Goal: Information Seeking & Learning: Learn about a topic

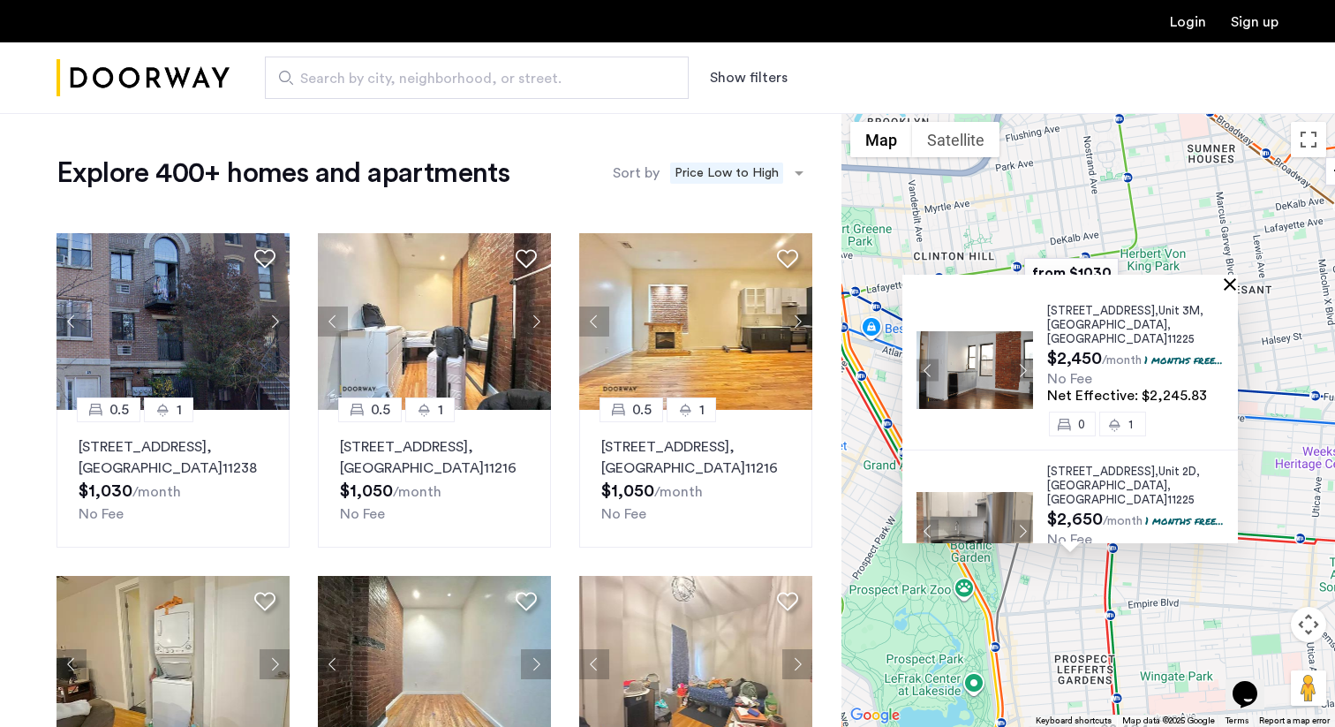
click at [1240, 283] on button "Close" at bounding box center [1234, 283] width 12 height 12
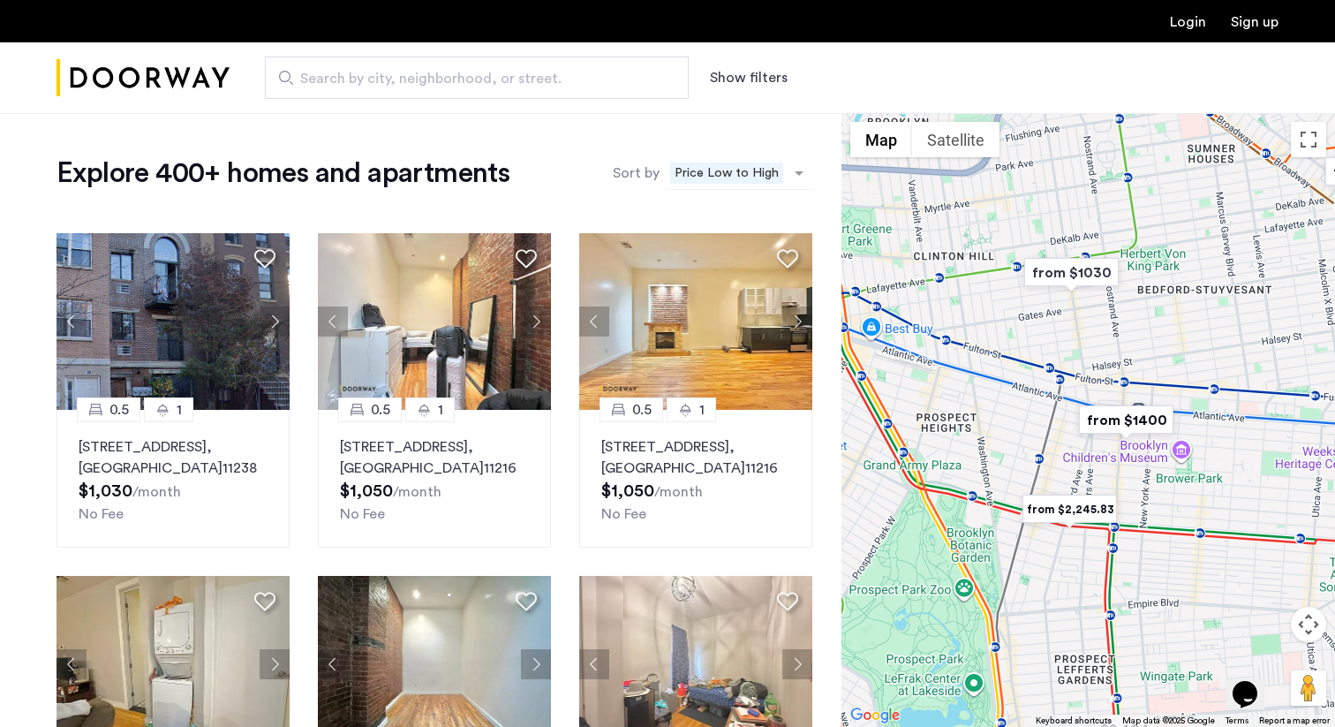
click at [702, 178] on span "Price Low to High" at bounding box center [726, 172] width 113 height 21
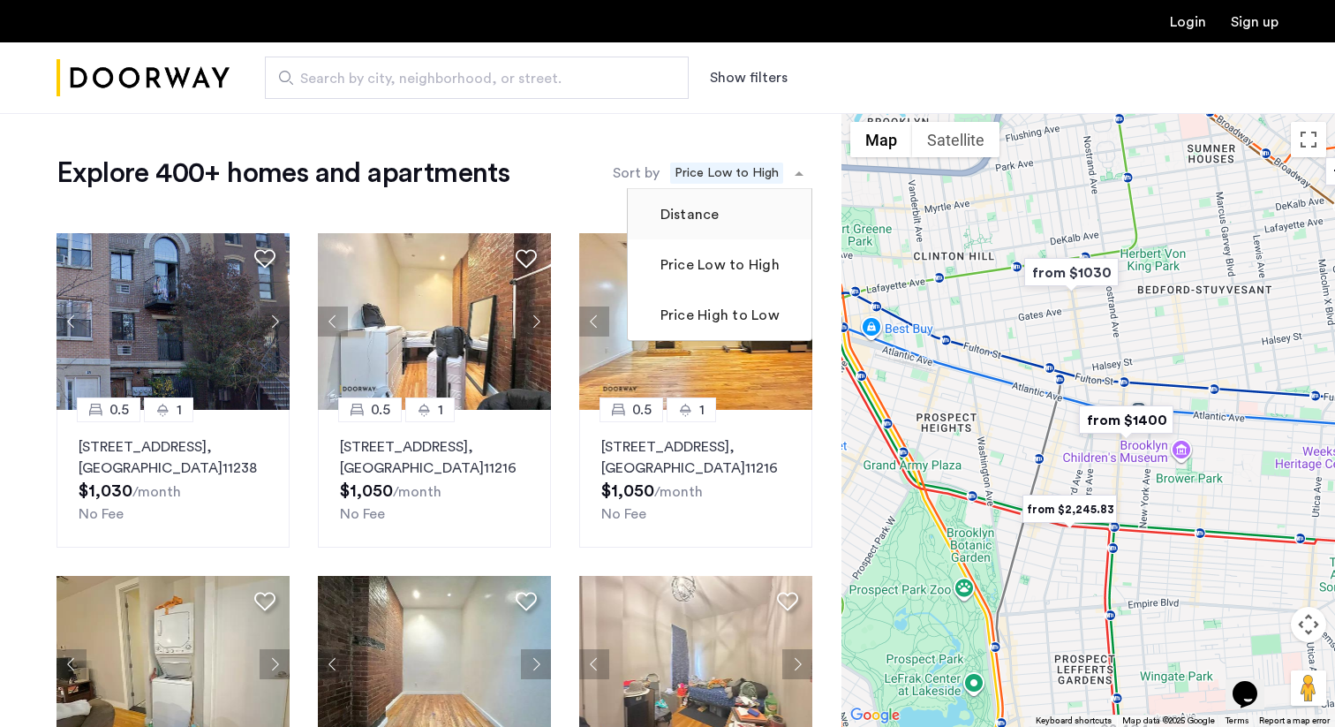
click at [706, 199] on mat-checkbox "Distance" at bounding box center [720, 214] width 184 height 50
click at [692, 230] on mat-checkbox "Distance" at bounding box center [720, 214] width 184 height 50
click at [686, 215] on label "Distance" at bounding box center [688, 214] width 63 height 21
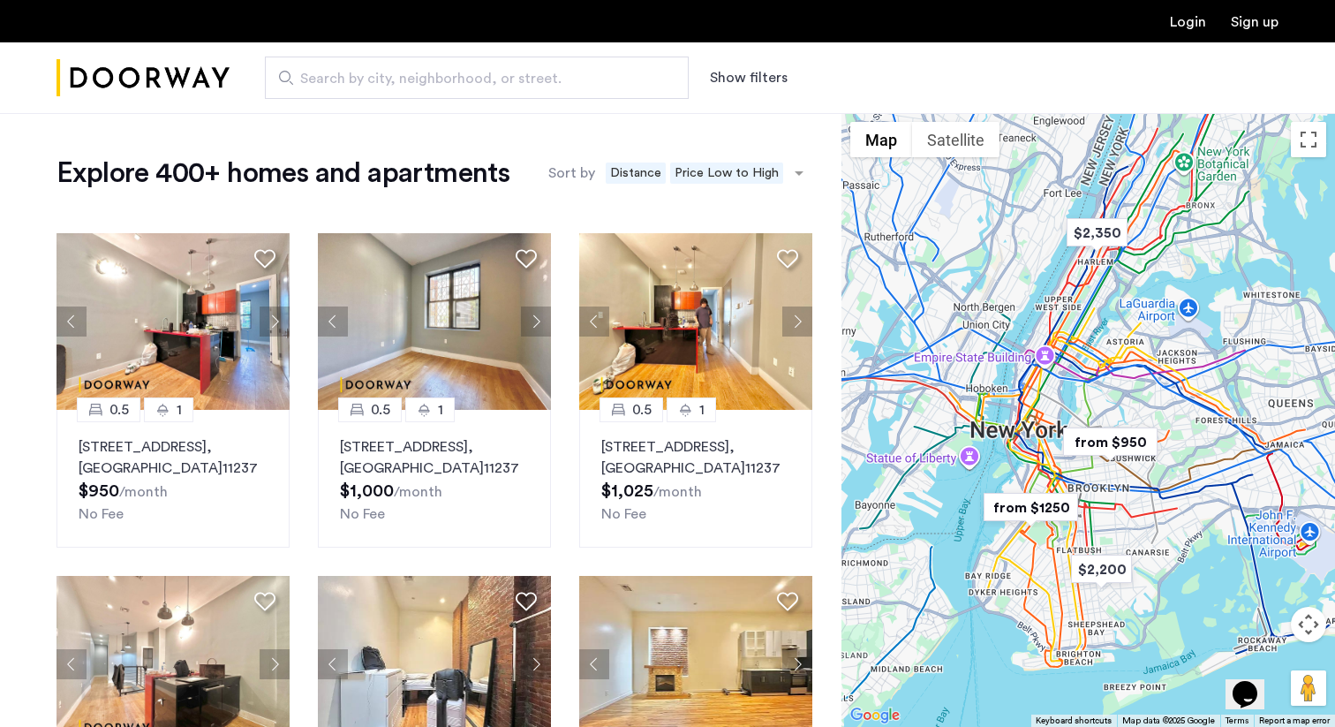
click at [738, 80] on button "Show filters" at bounding box center [749, 77] width 78 height 21
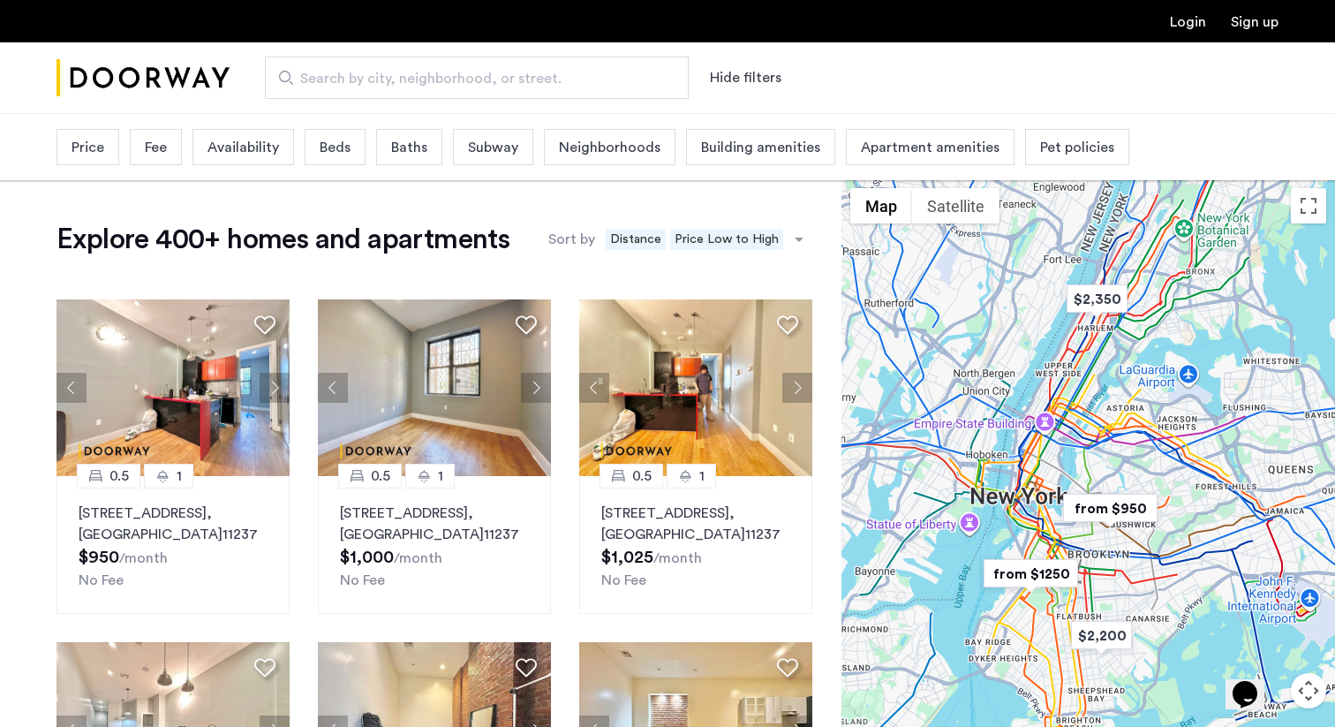
click at [97, 148] on span "Price" at bounding box center [88, 147] width 33 height 21
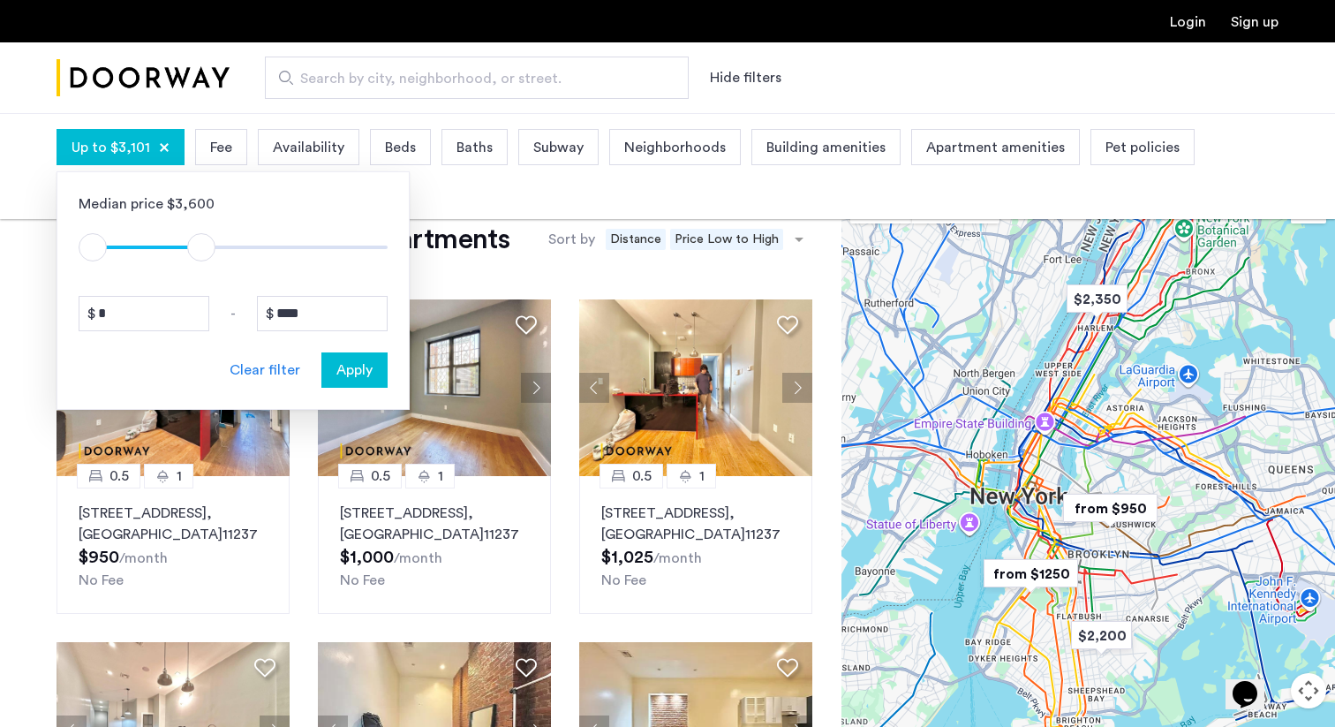
drag, startPoint x: 378, startPoint y: 246, endPoint x: 200, endPoint y: 240, distance: 177.6
click at [200, 240] on span "ngx-slider-max" at bounding box center [201, 247] width 28 height 28
click at [322, 299] on input "****" at bounding box center [322, 313] width 131 height 35
click at [333, 314] on input "****" at bounding box center [322, 313] width 131 height 35
type input "****"
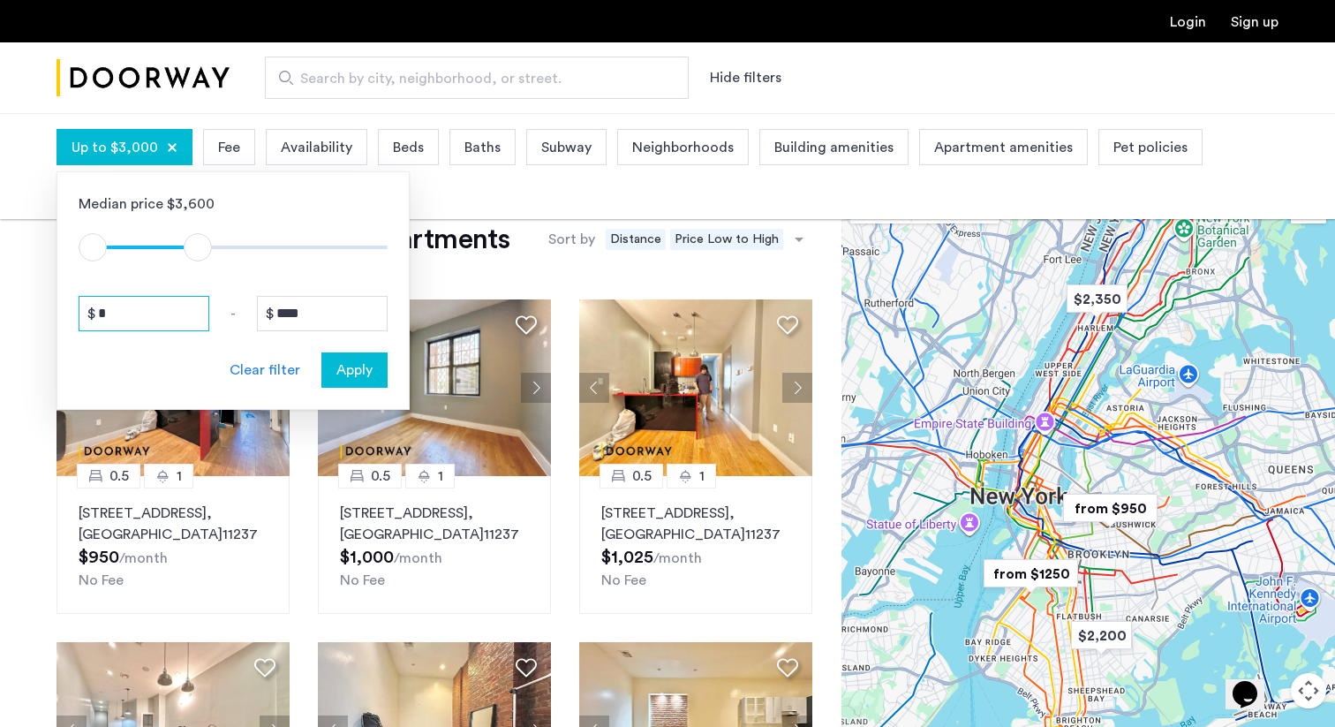
click at [142, 311] on input "*" at bounding box center [144, 313] width 131 height 35
type input "****"
click at [347, 374] on span "Apply" at bounding box center [354, 369] width 36 height 21
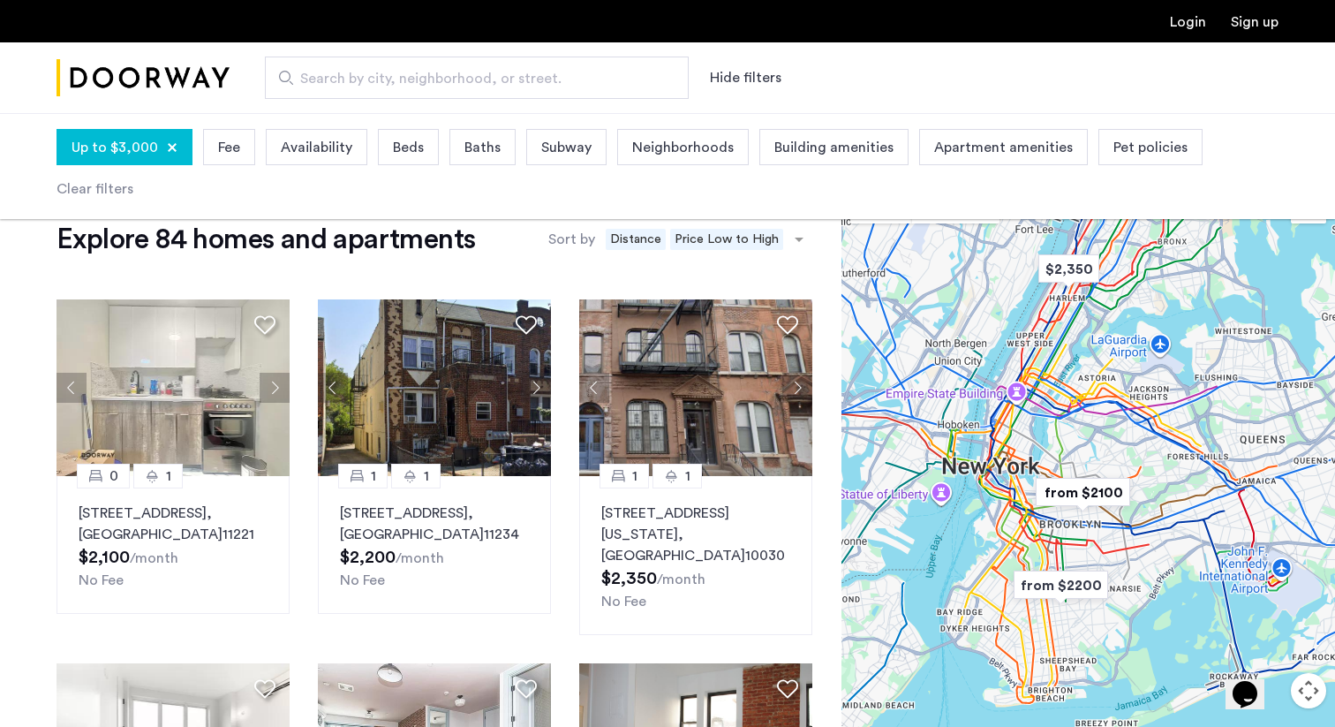
click at [388, 156] on div "Beds" at bounding box center [408, 147] width 61 height 36
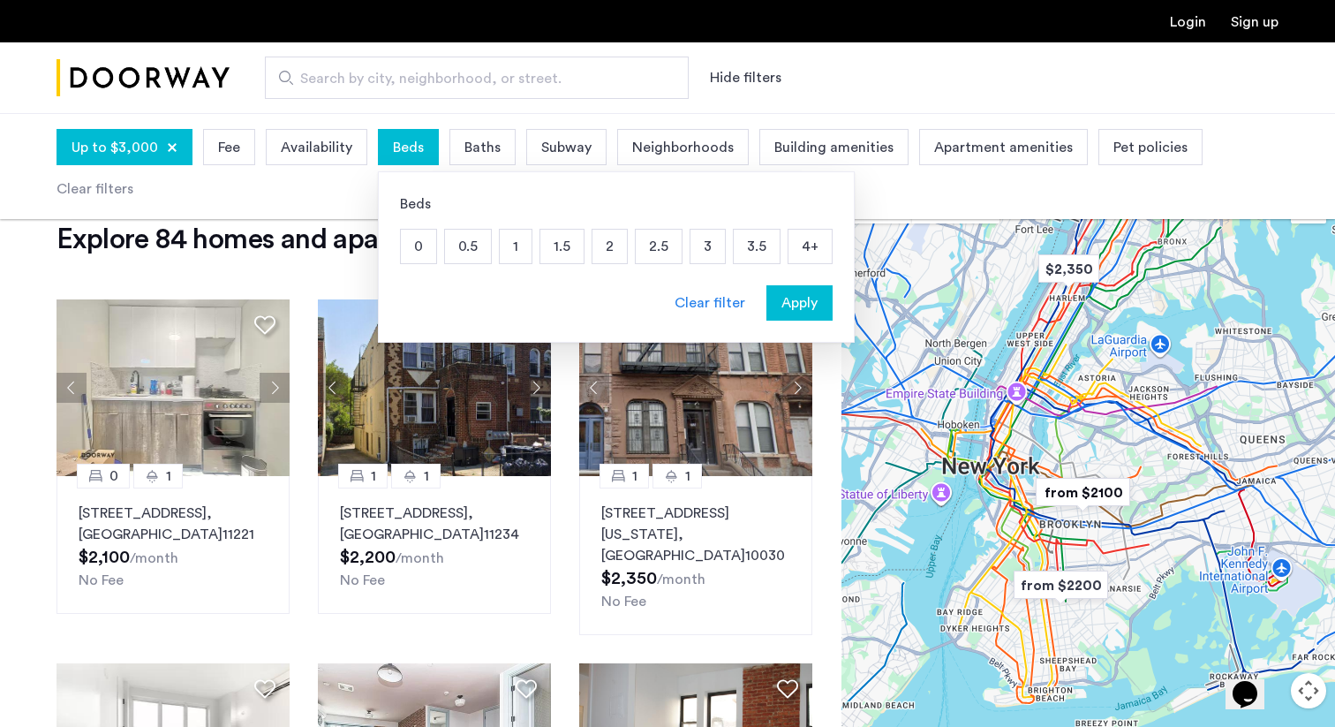
click at [503, 244] on p "1" at bounding box center [516, 247] width 32 height 34
click at [783, 300] on span "Apply" at bounding box center [800, 302] width 36 height 21
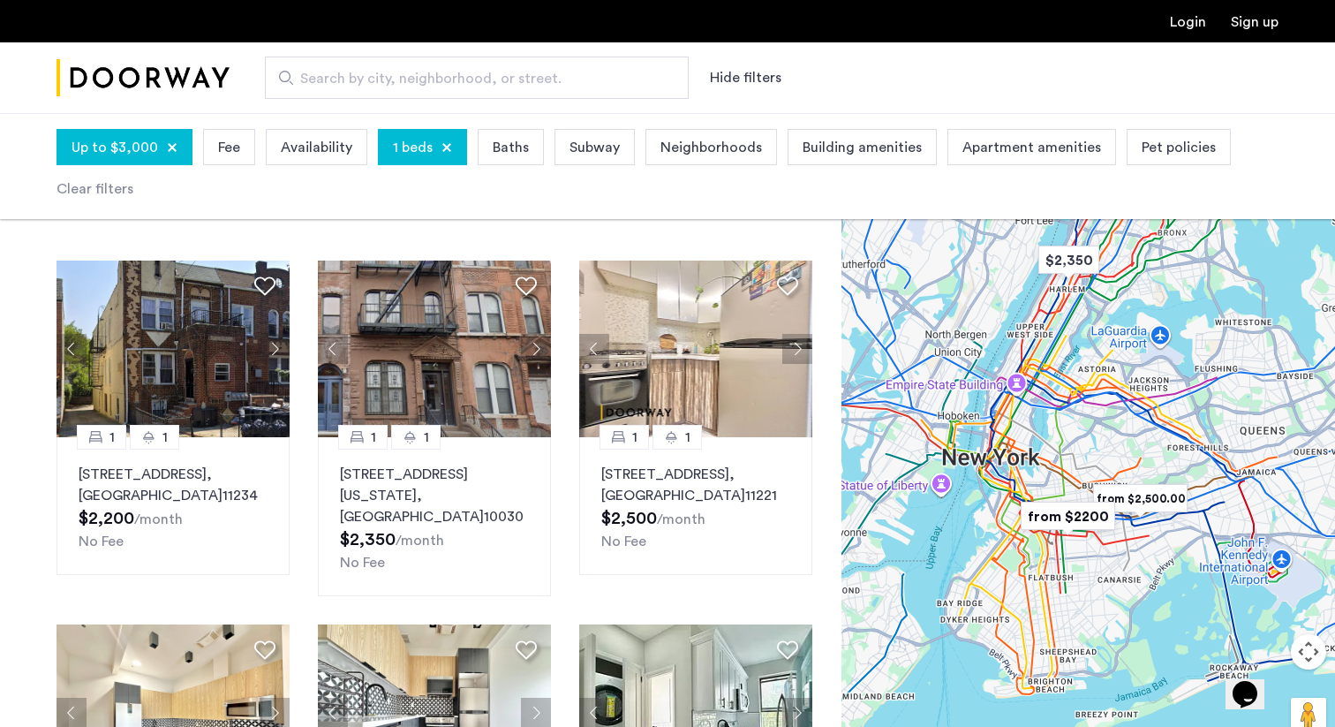
scroll to position [76, 0]
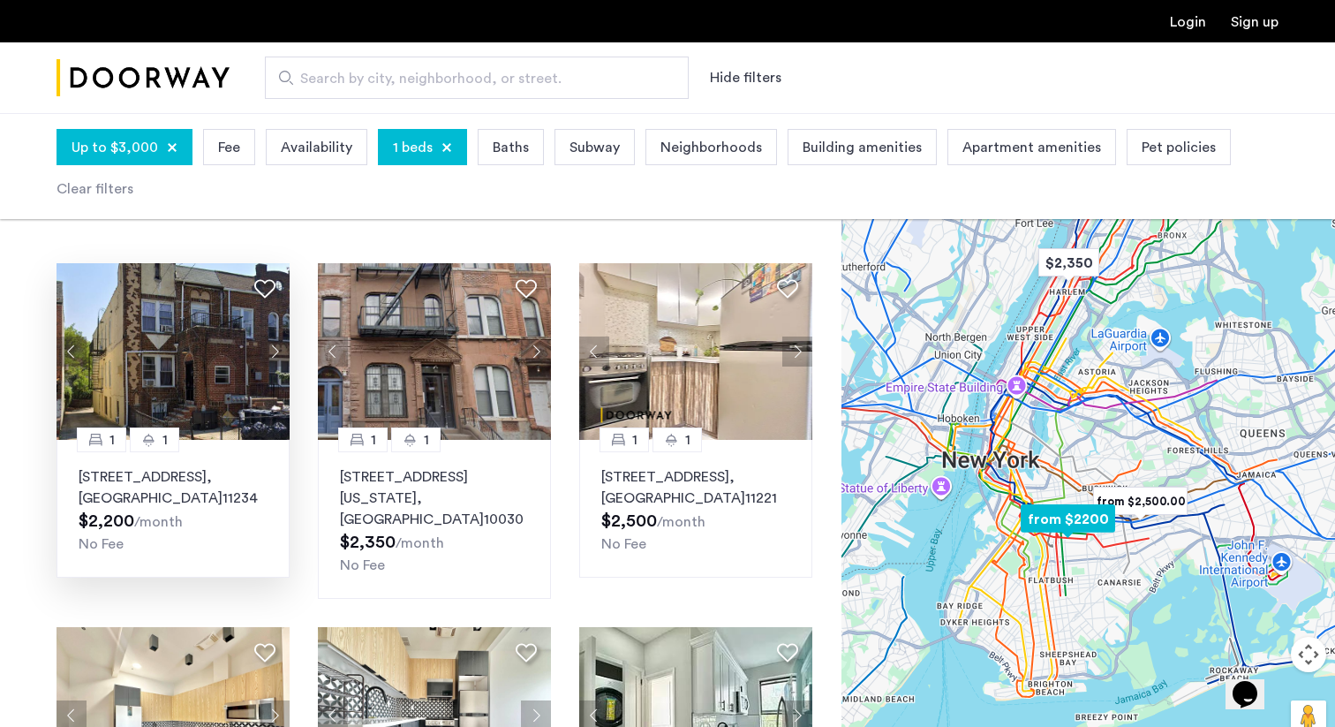
click at [272, 348] on button "Next apartment" at bounding box center [275, 351] width 30 height 30
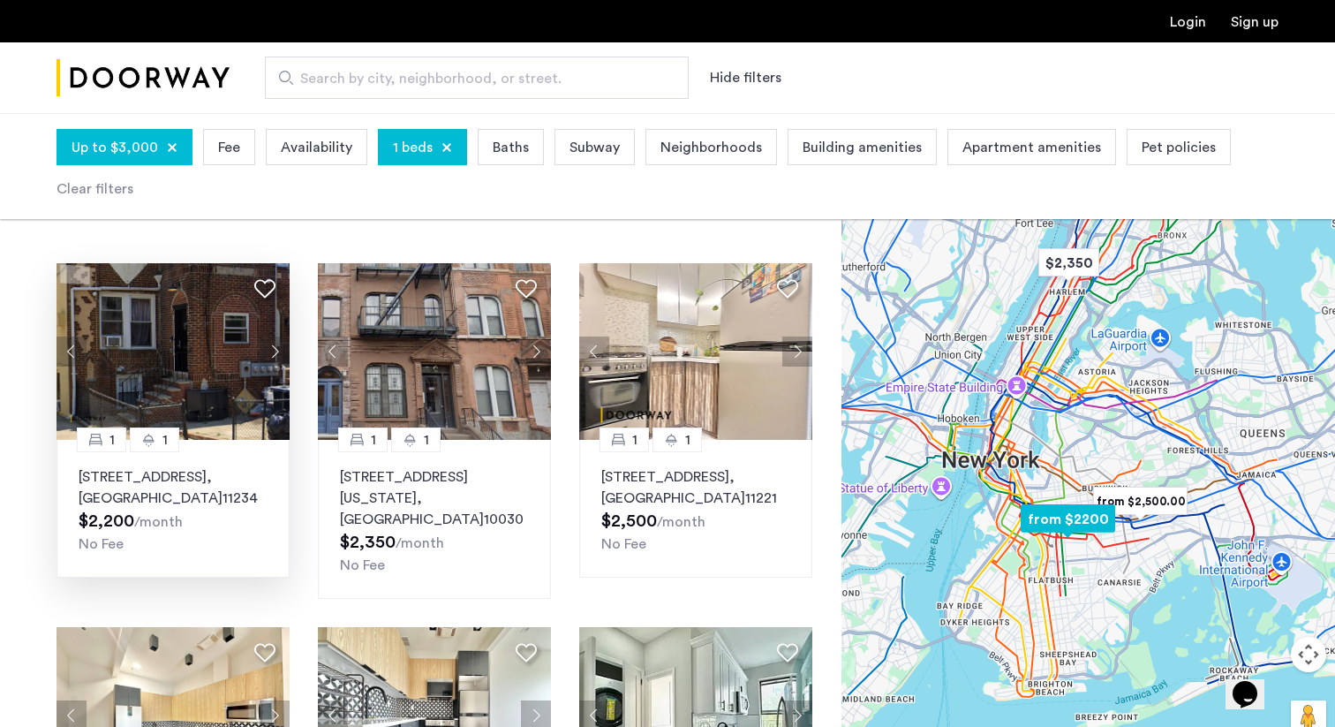
click at [272, 348] on button "Next apartment" at bounding box center [275, 351] width 30 height 30
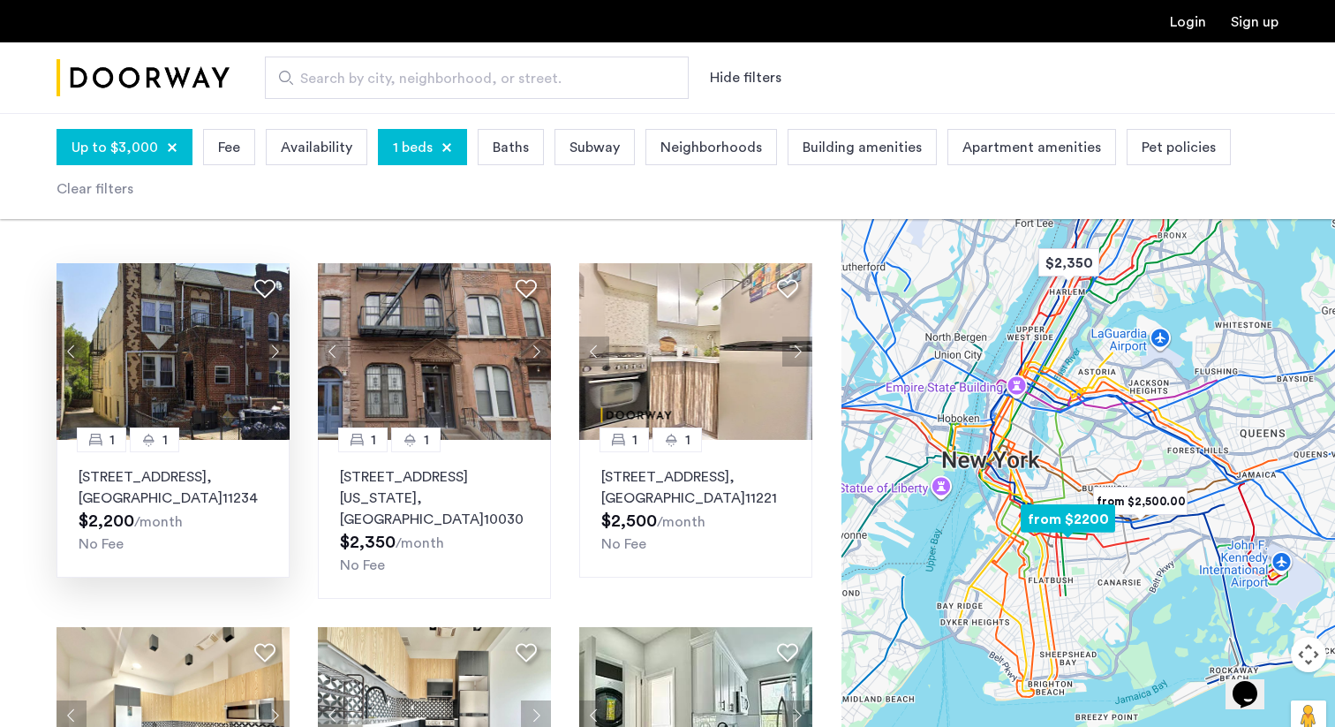
click at [272, 348] on button "Next apartment" at bounding box center [275, 351] width 30 height 30
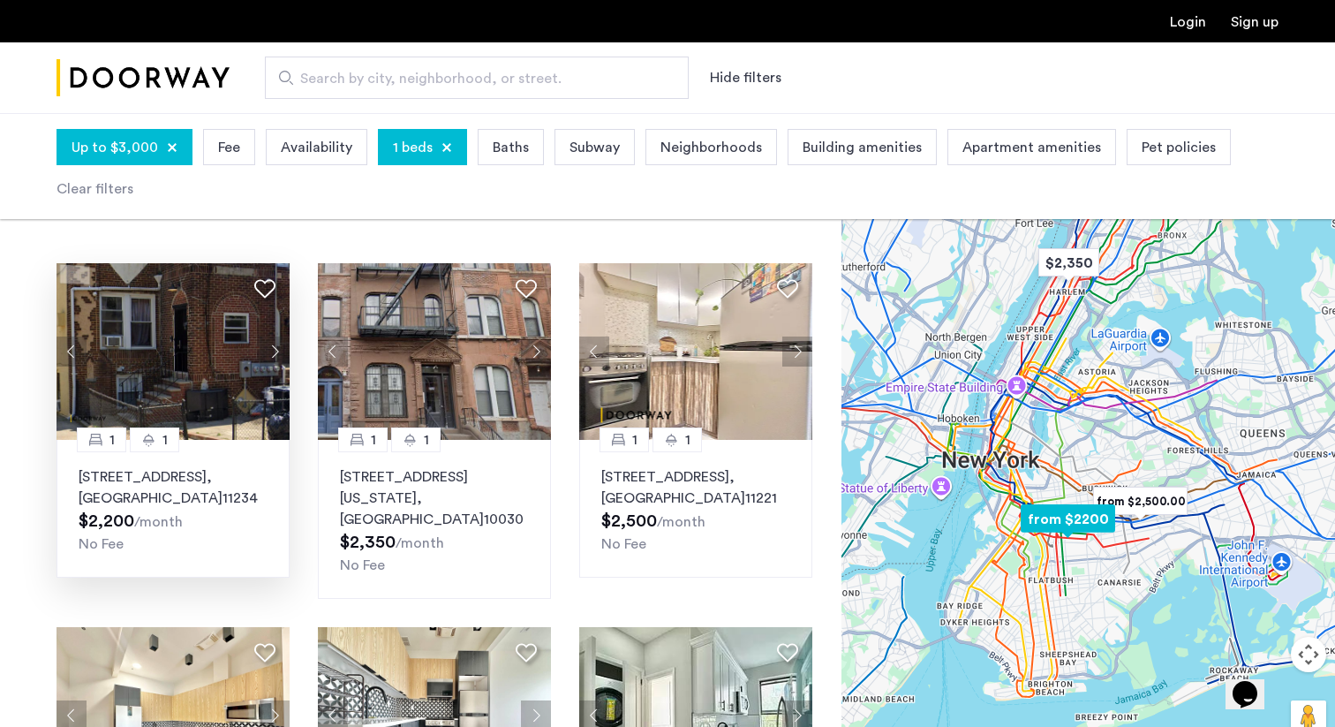
click at [272, 348] on button "Next apartment" at bounding box center [275, 351] width 30 height 30
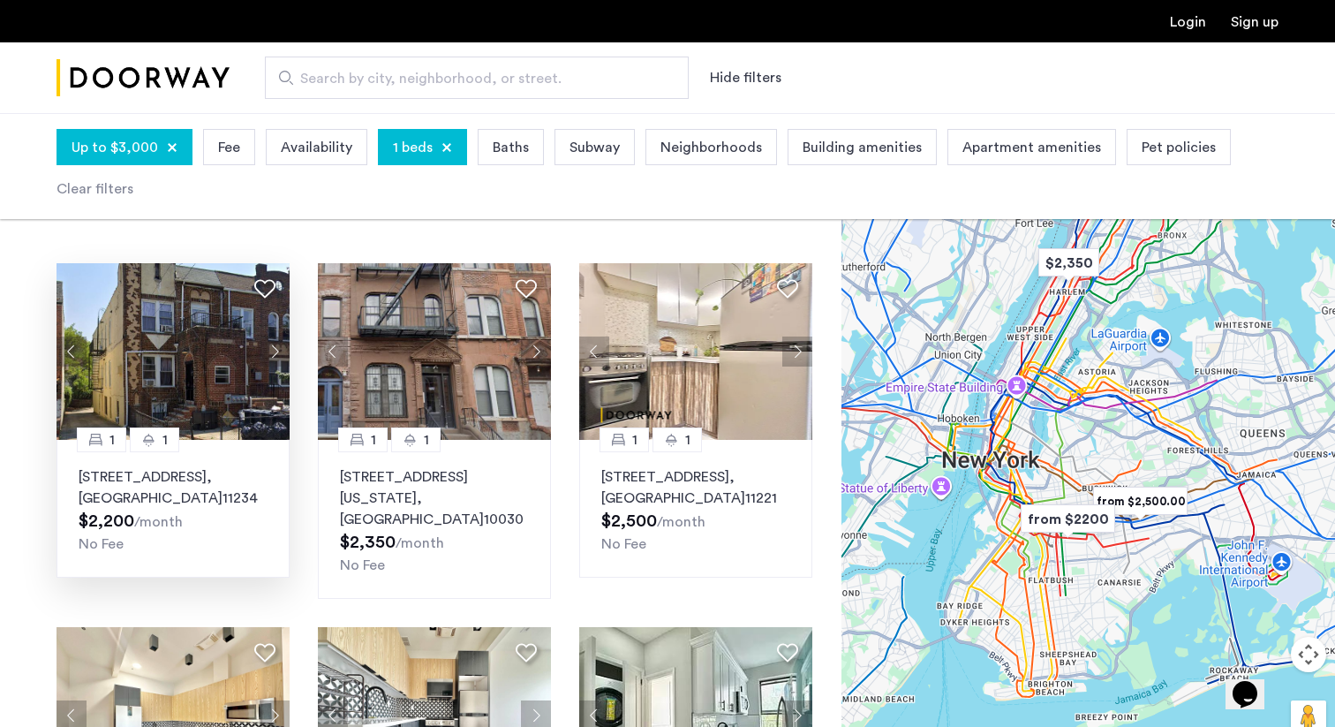
click at [292, 152] on span "Availability" at bounding box center [317, 147] width 72 height 21
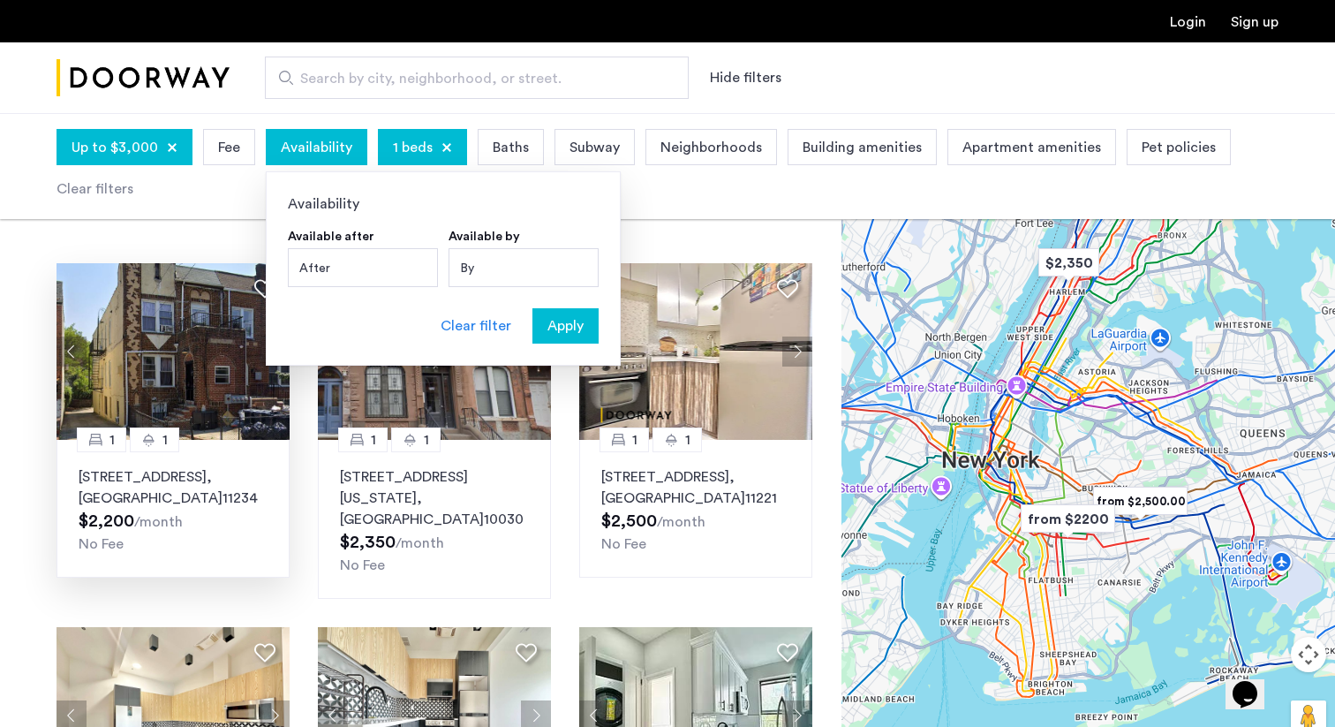
click at [496, 271] on div "By" at bounding box center [524, 267] width 150 height 39
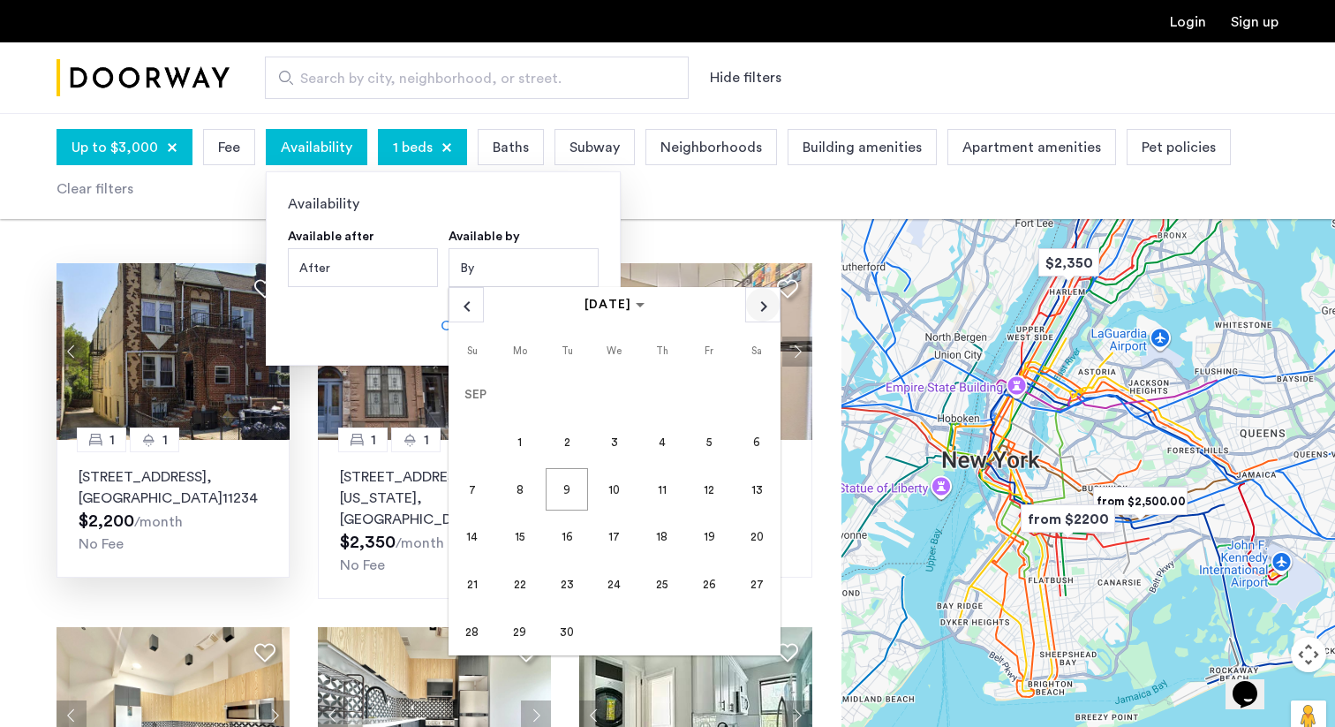
click at [766, 307] on span "Next month" at bounding box center [763, 305] width 34 height 34
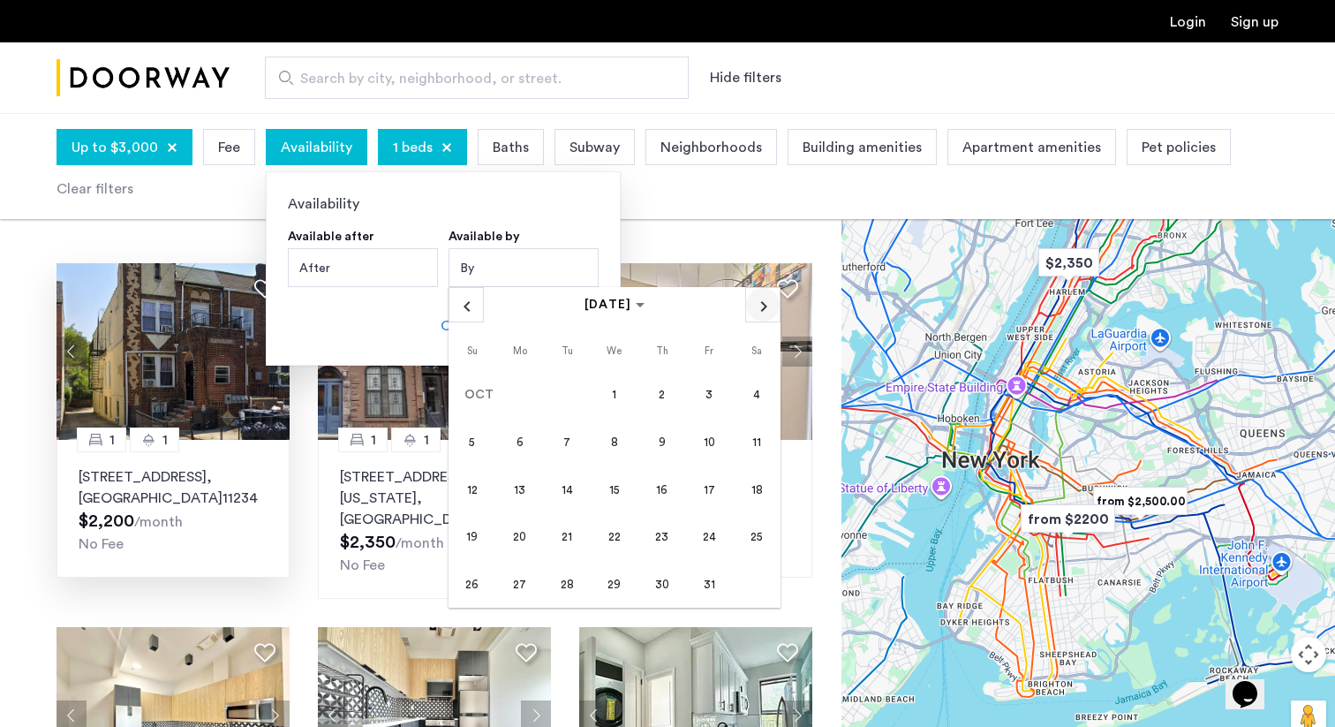
click at [766, 307] on span "Next month" at bounding box center [763, 305] width 34 height 34
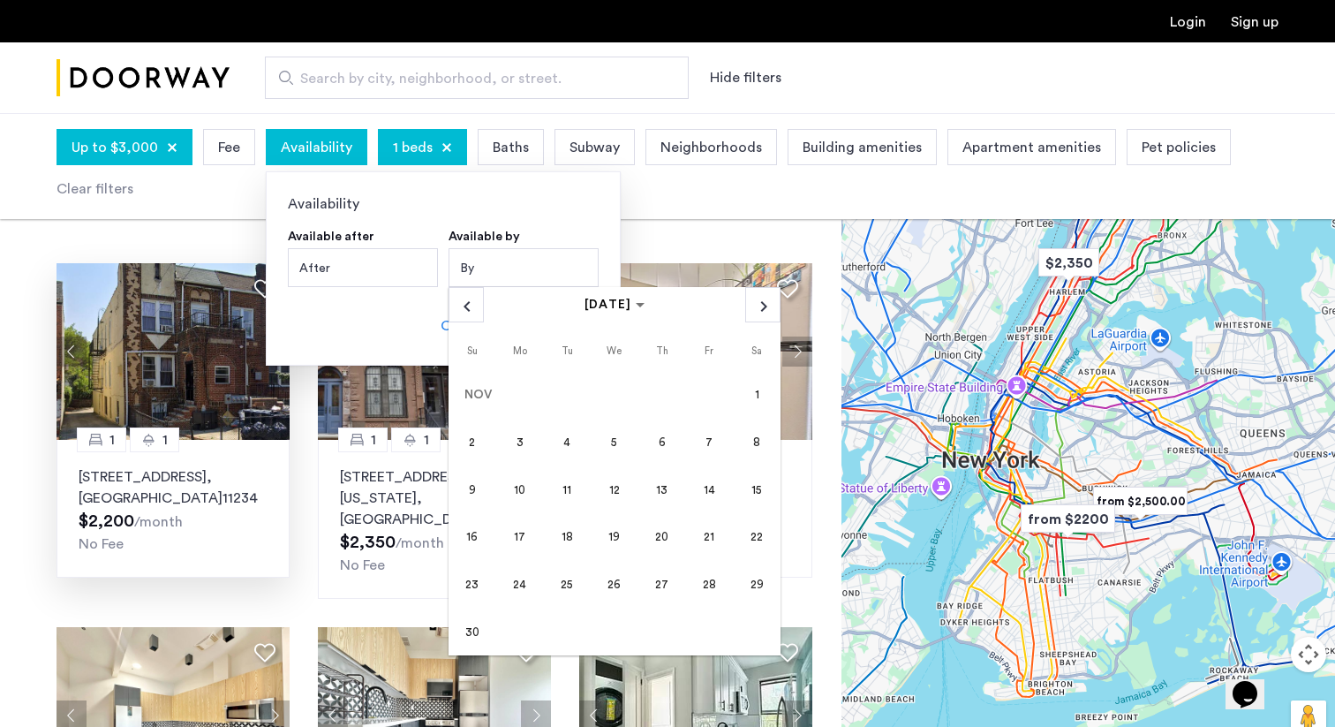
click at [760, 389] on span "1" at bounding box center [757, 395] width 42 height 42
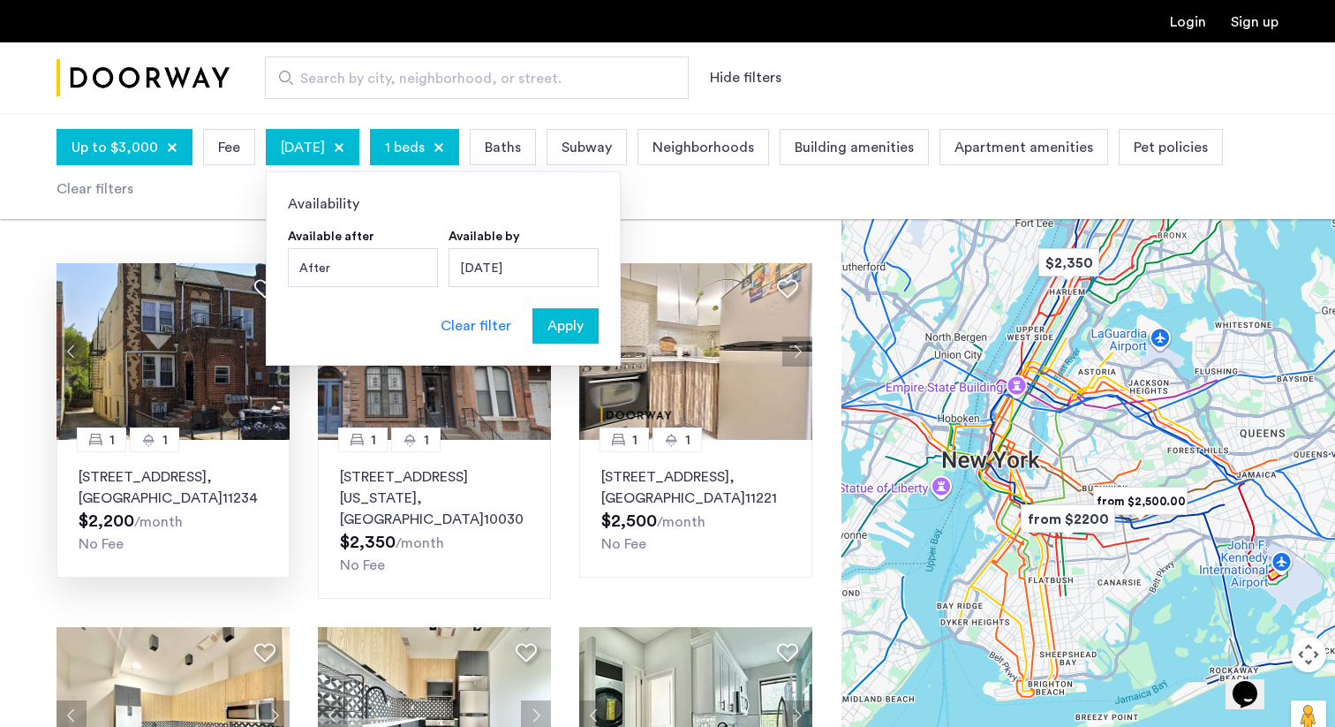
click at [566, 327] on span "Apply" at bounding box center [566, 325] width 36 height 21
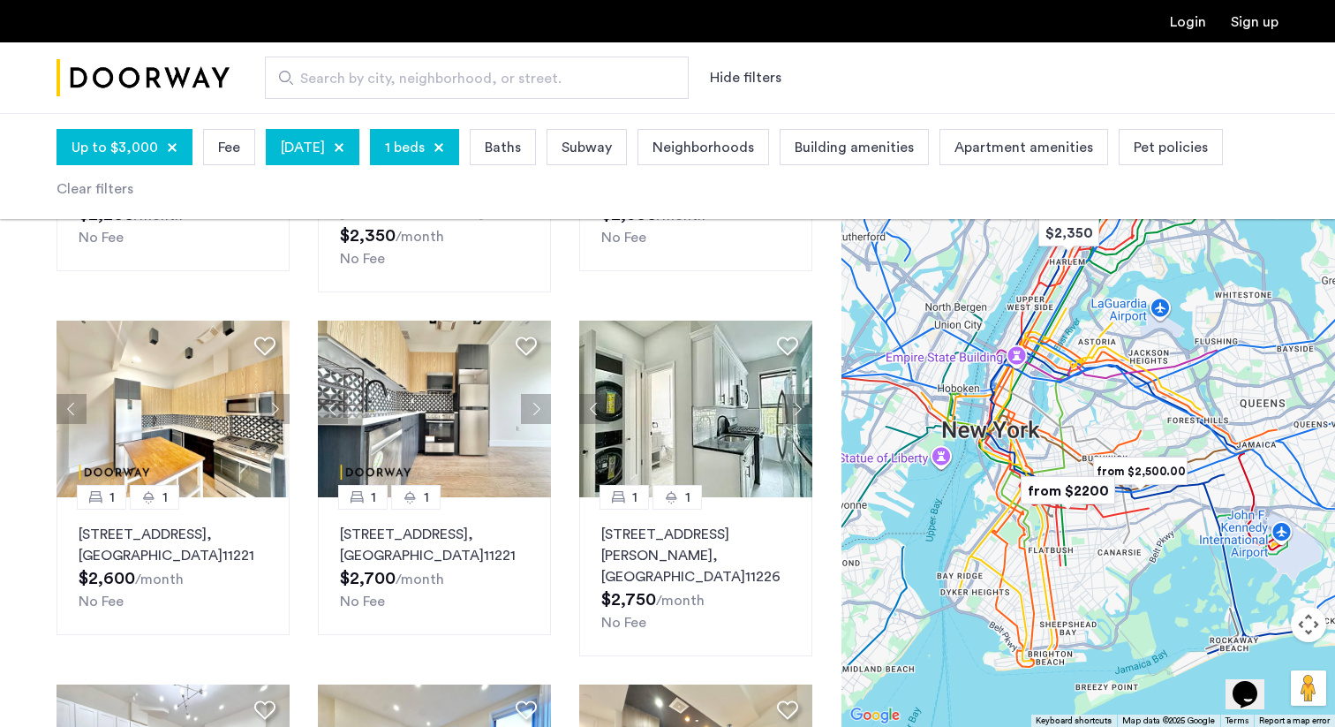
scroll to position [388, 0]
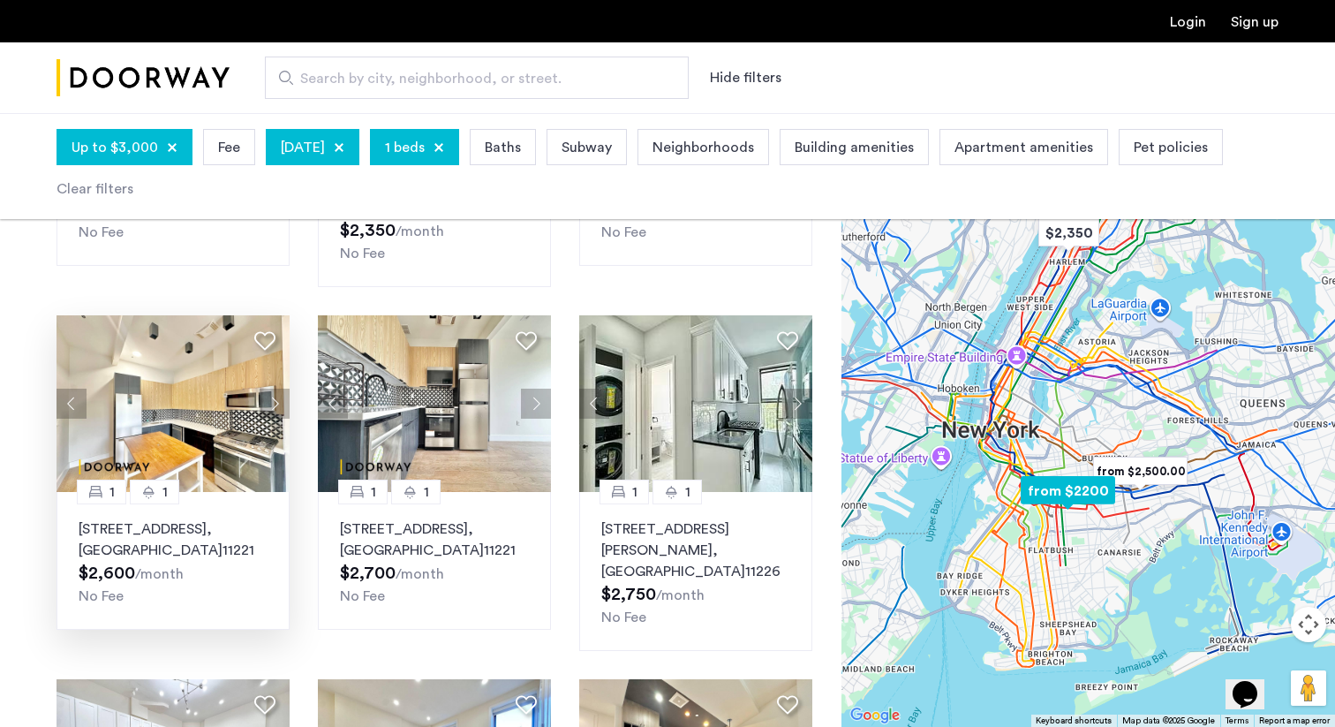
click at [270, 389] on button "Next apartment" at bounding box center [275, 404] width 30 height 30
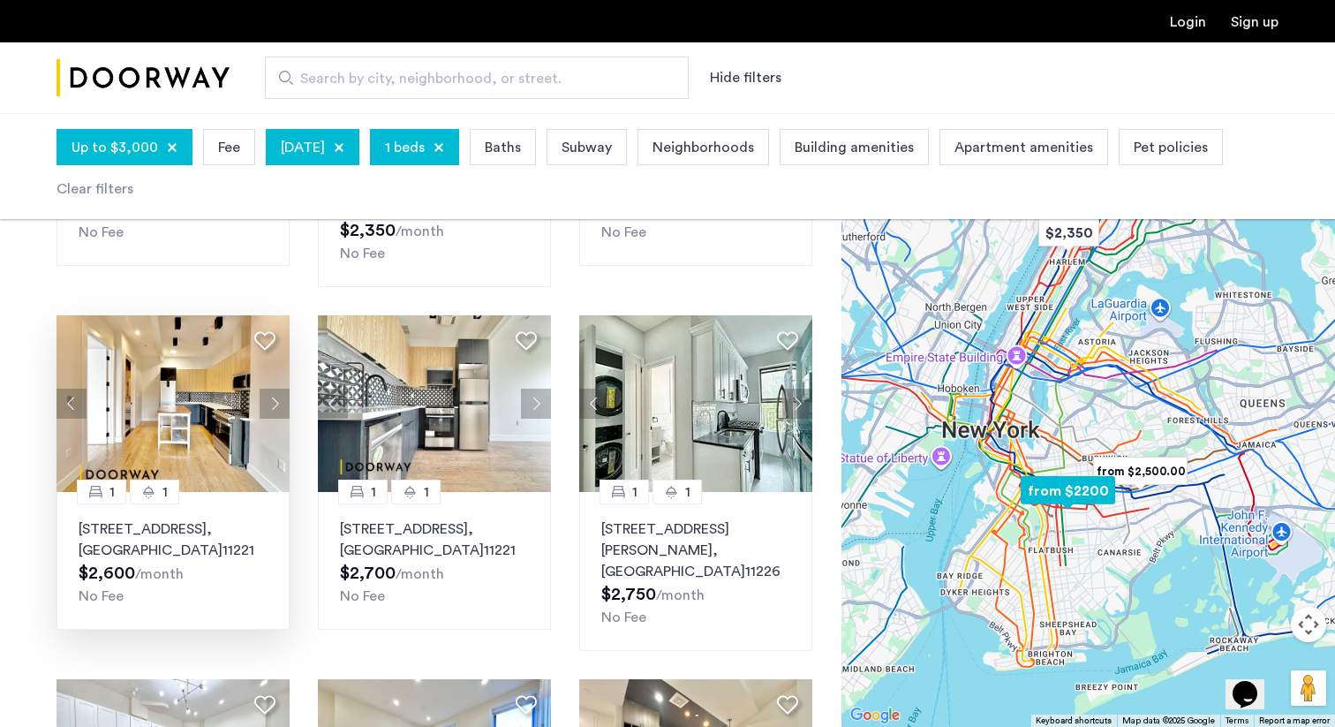
click at [270, 389] on button "Next apartment" at bounding box center [275, 404] width 30 height 30
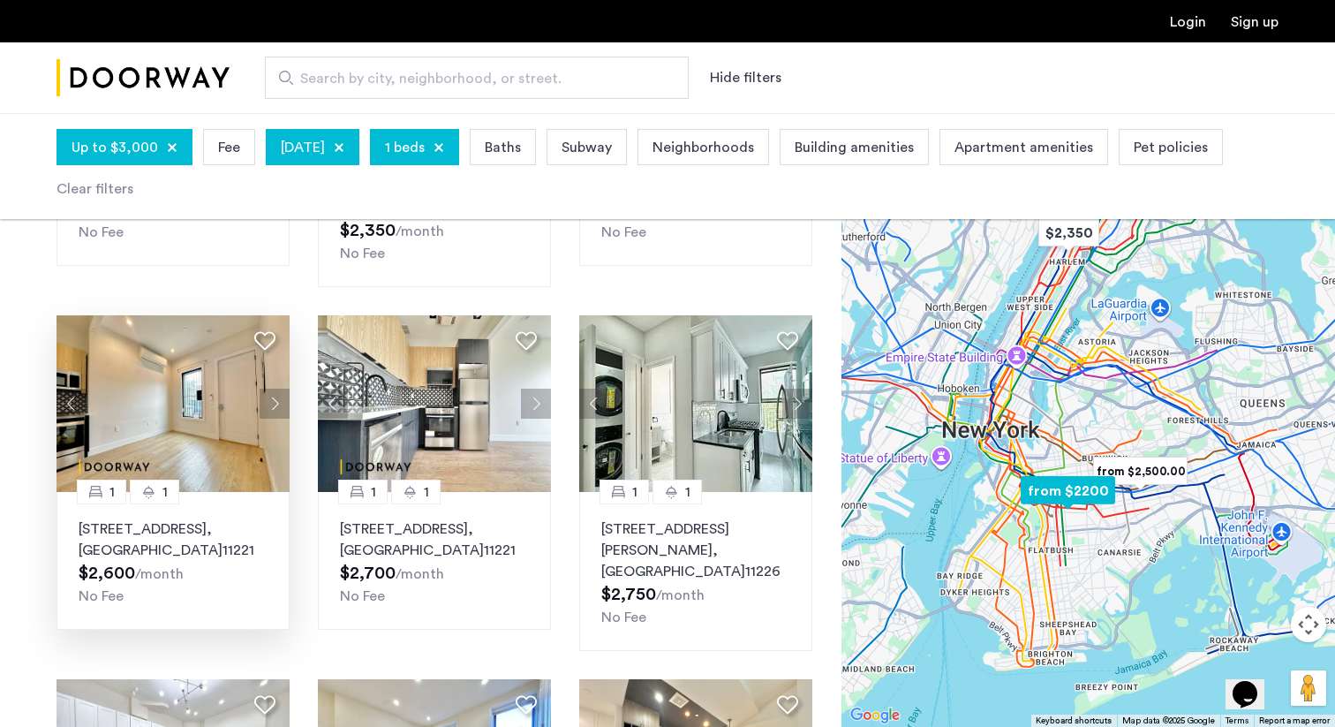
click at [270, 389] on button "Next apartment" at bounding box center [275, 404] width 30 height 30
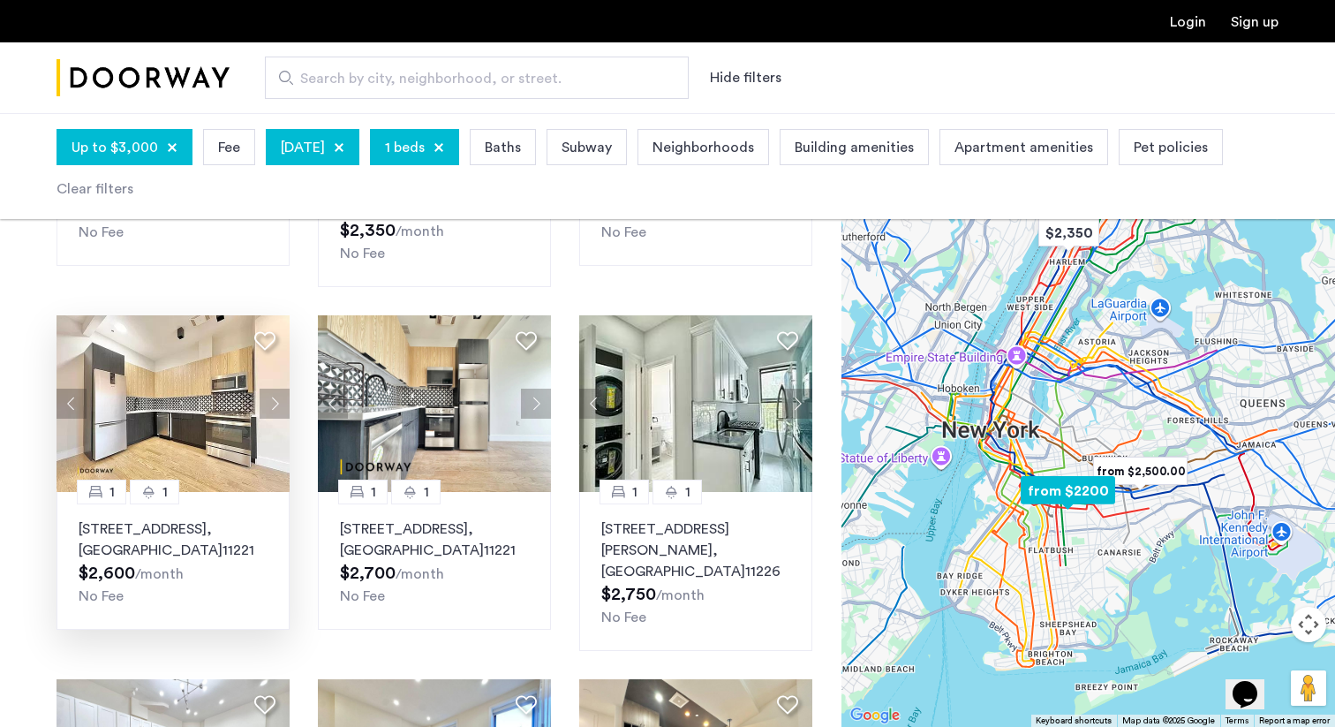
click at [270, 389] on button "Next apartment" at bounding box center [275, 404] width 30 height 30
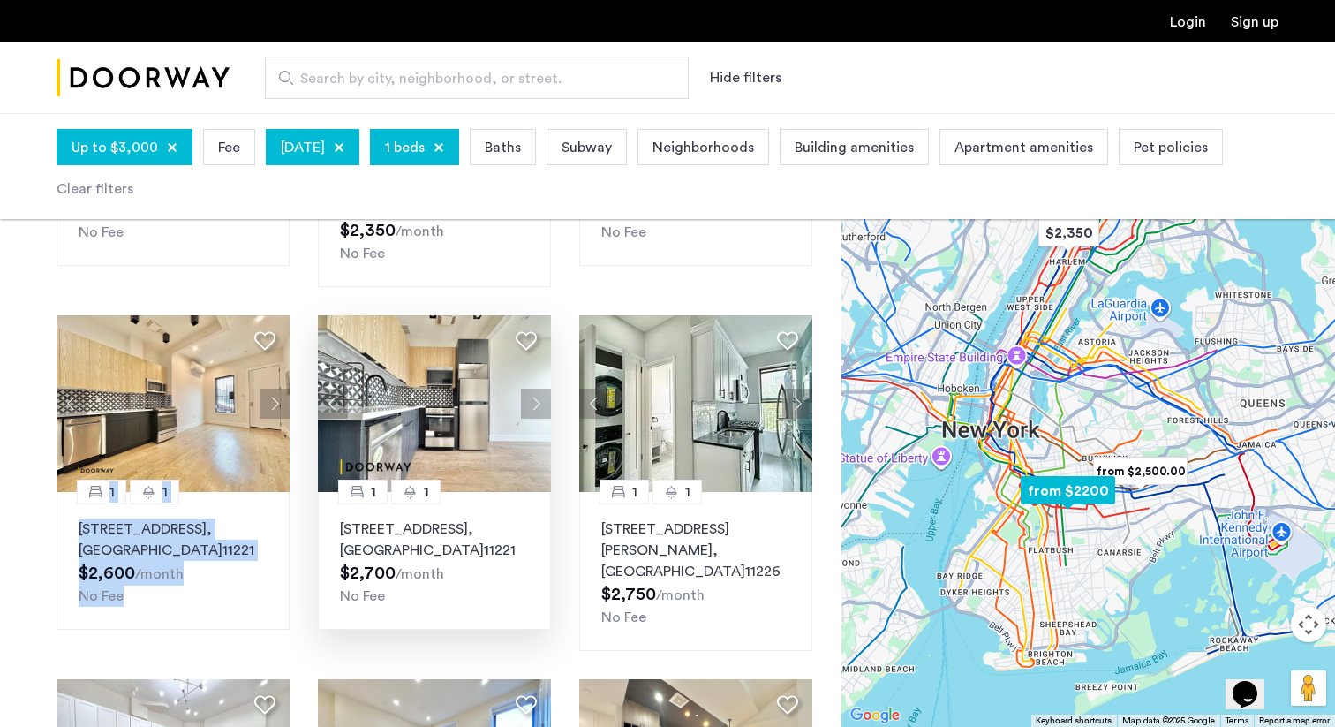
click at [533, 389] on button "Next apartment" at bounding box center [536, 404] width 30 height 30
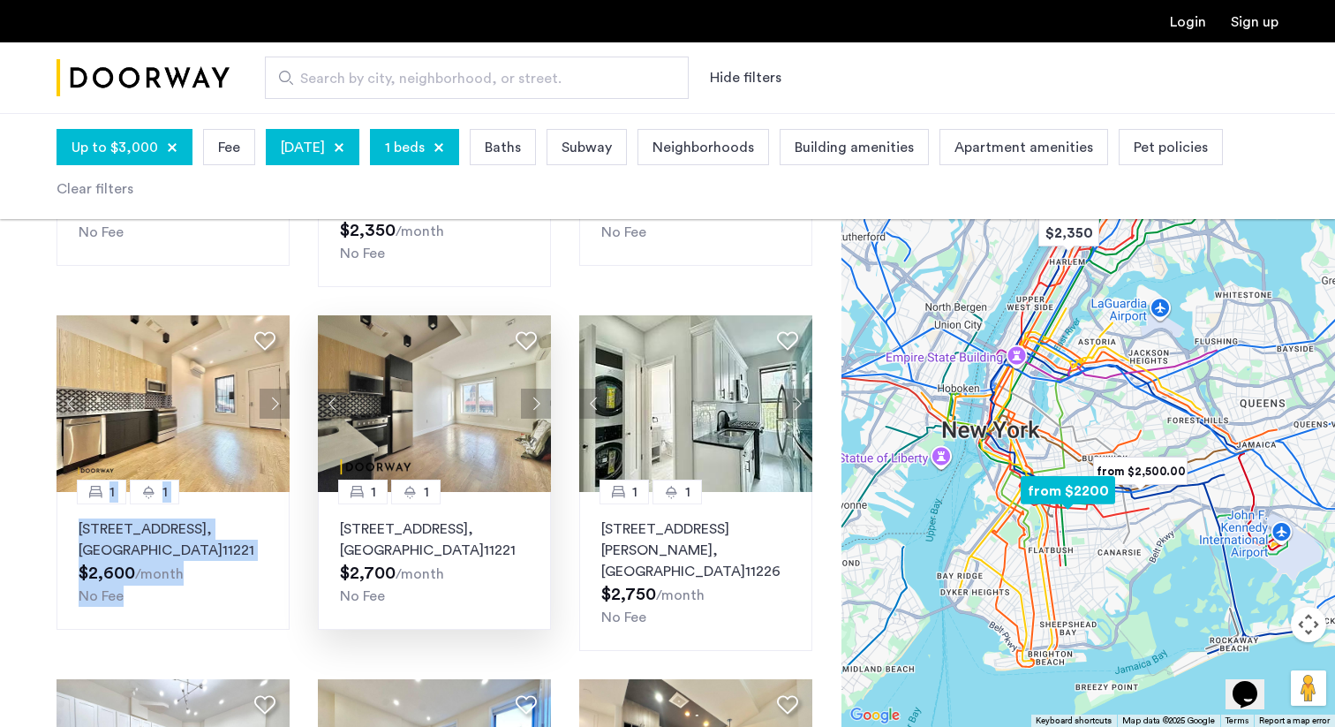
click at [533, 389] on button "Next apartment" at bounding box center [536, 404] width 30 height 30
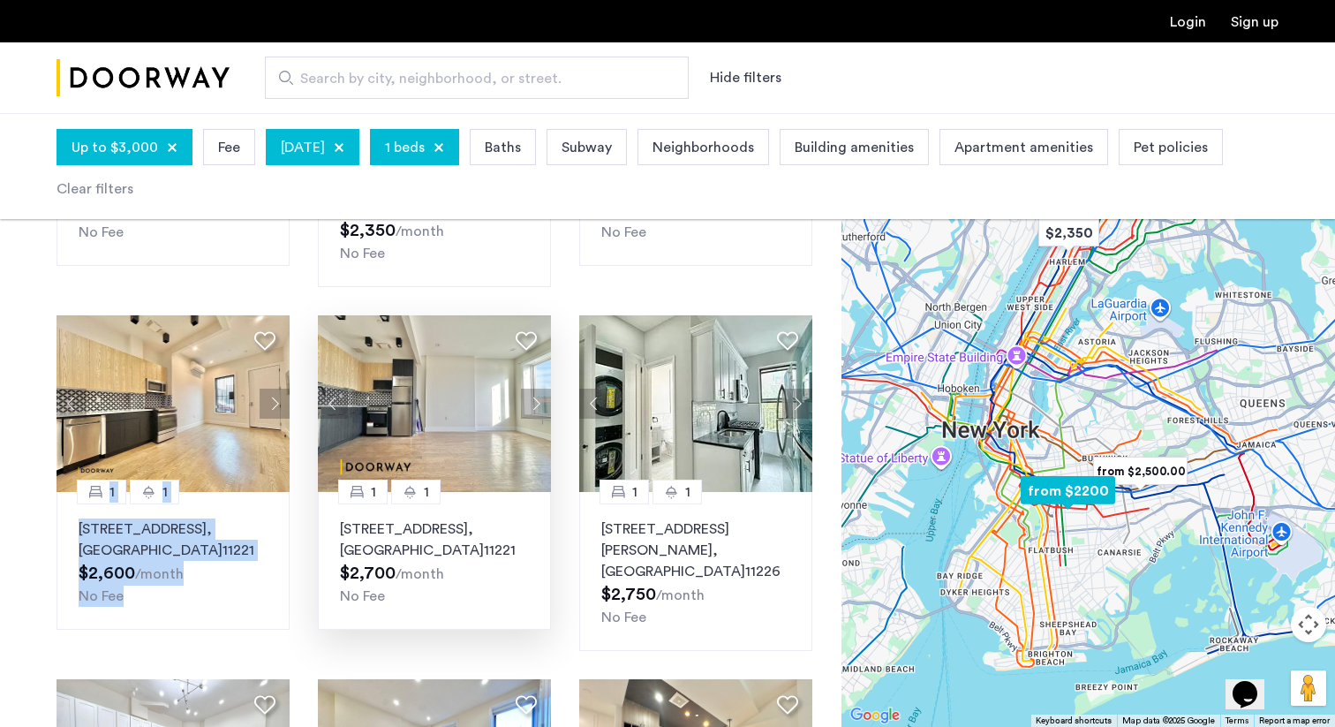
click at [533, 389] on button "Next apartment" at bounding box center [536, 404] width 30 height 30
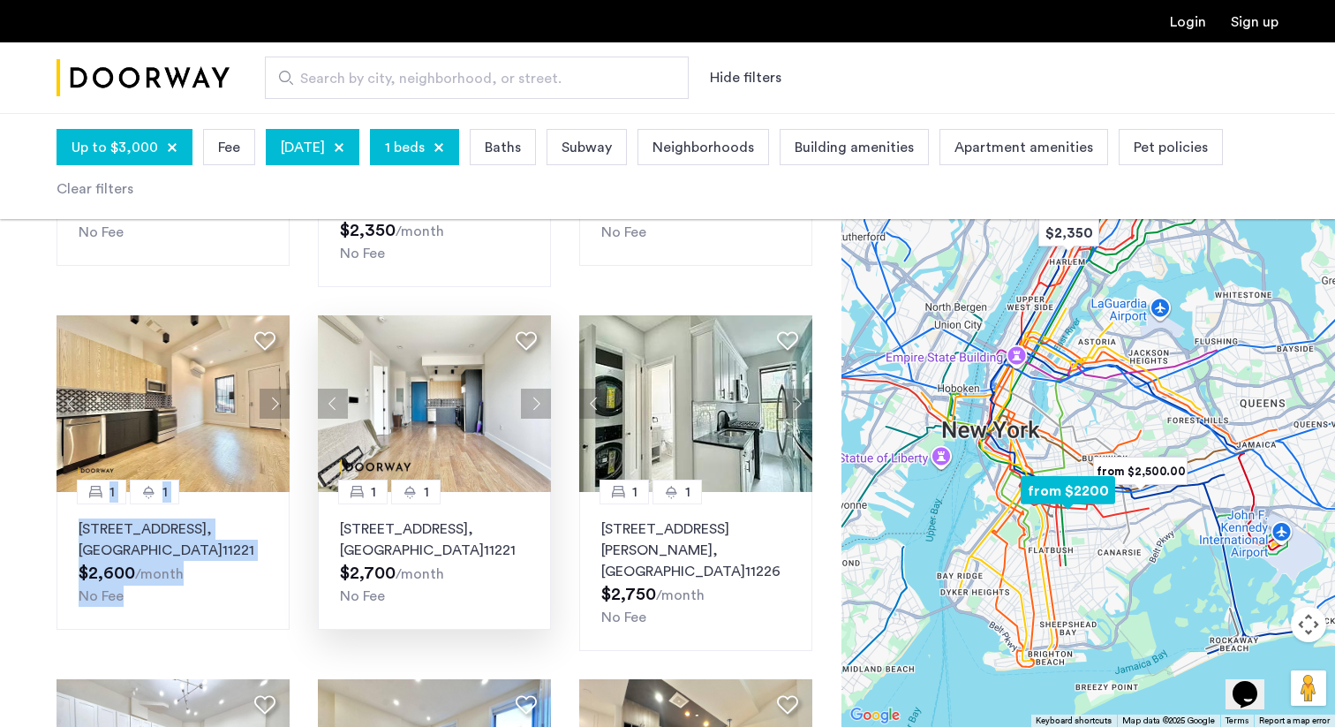
click at [533, 389] on button "Next apartment" at bounding box center [536, 404] width 30 height 30
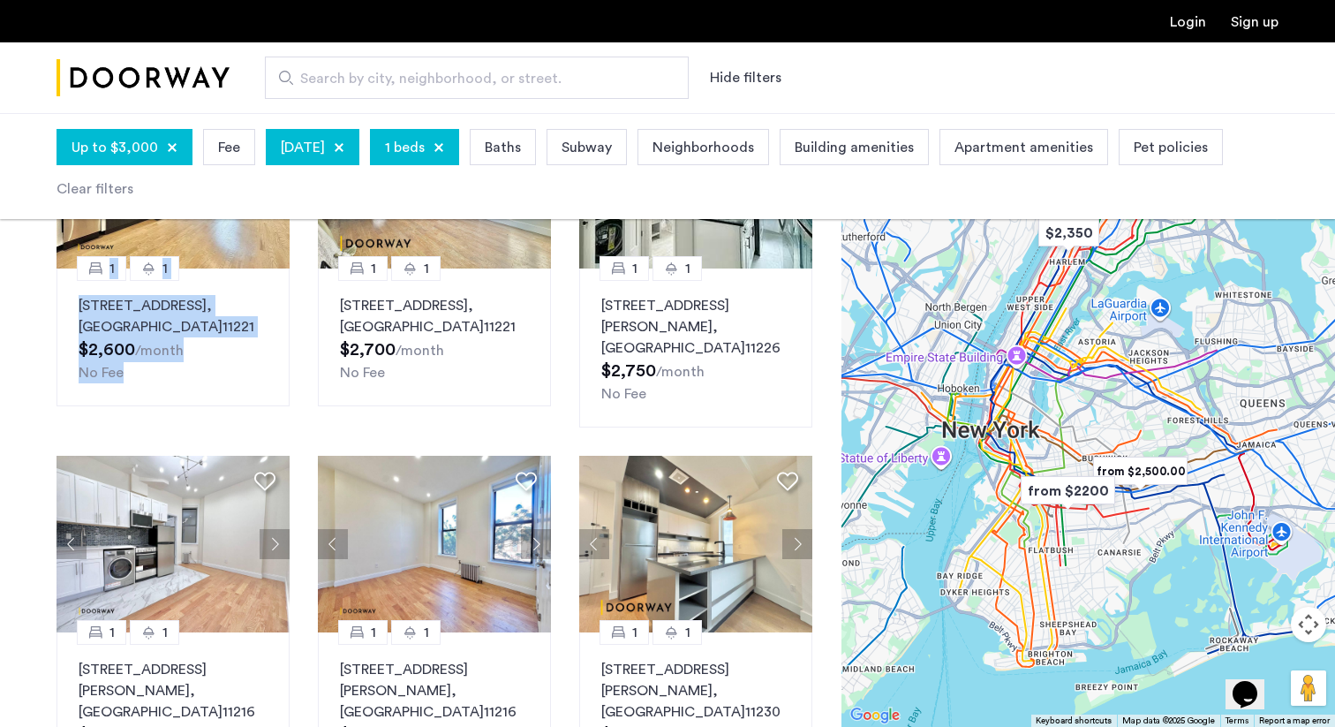
scroll to position [713, 0]
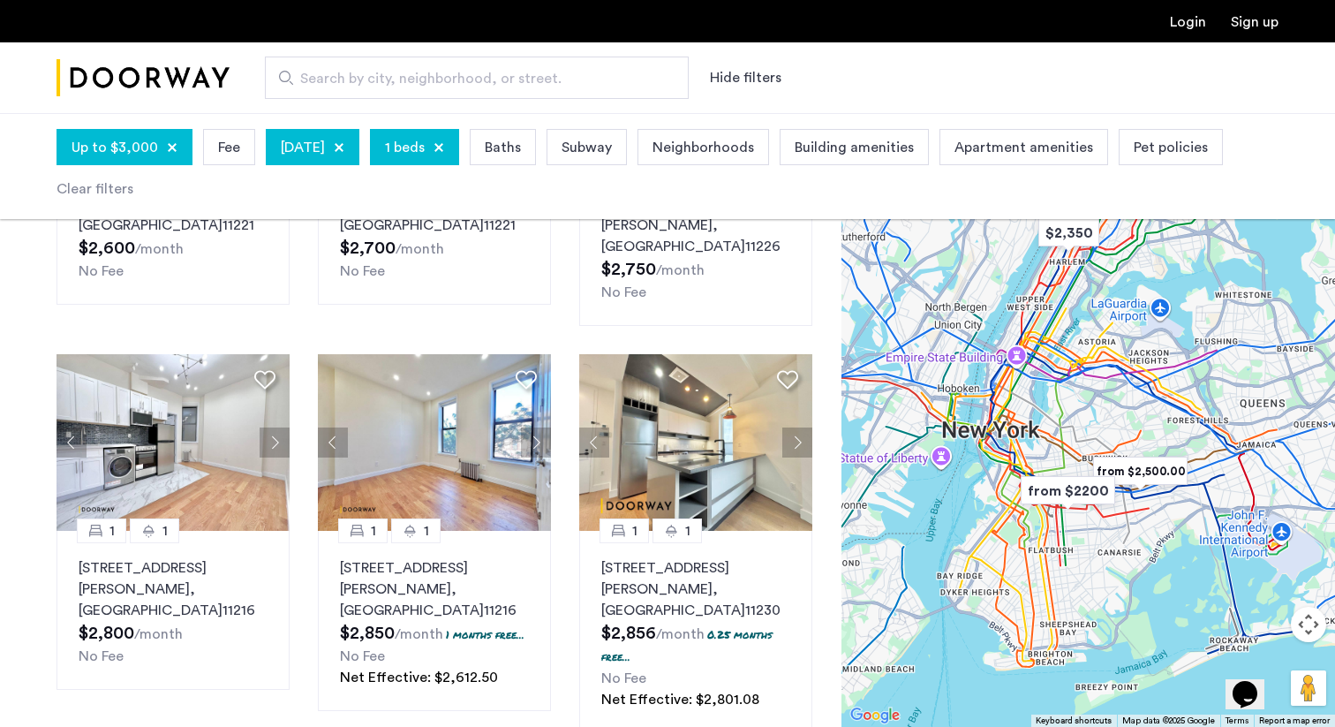
click at [565, 442] on div "1 1 1479 East 34th Street, Unit 2F, Brooklyn , NY 11234 $2,200 /month No Fee 1 …" at bounding box center [434, 361] width 784 height 1499
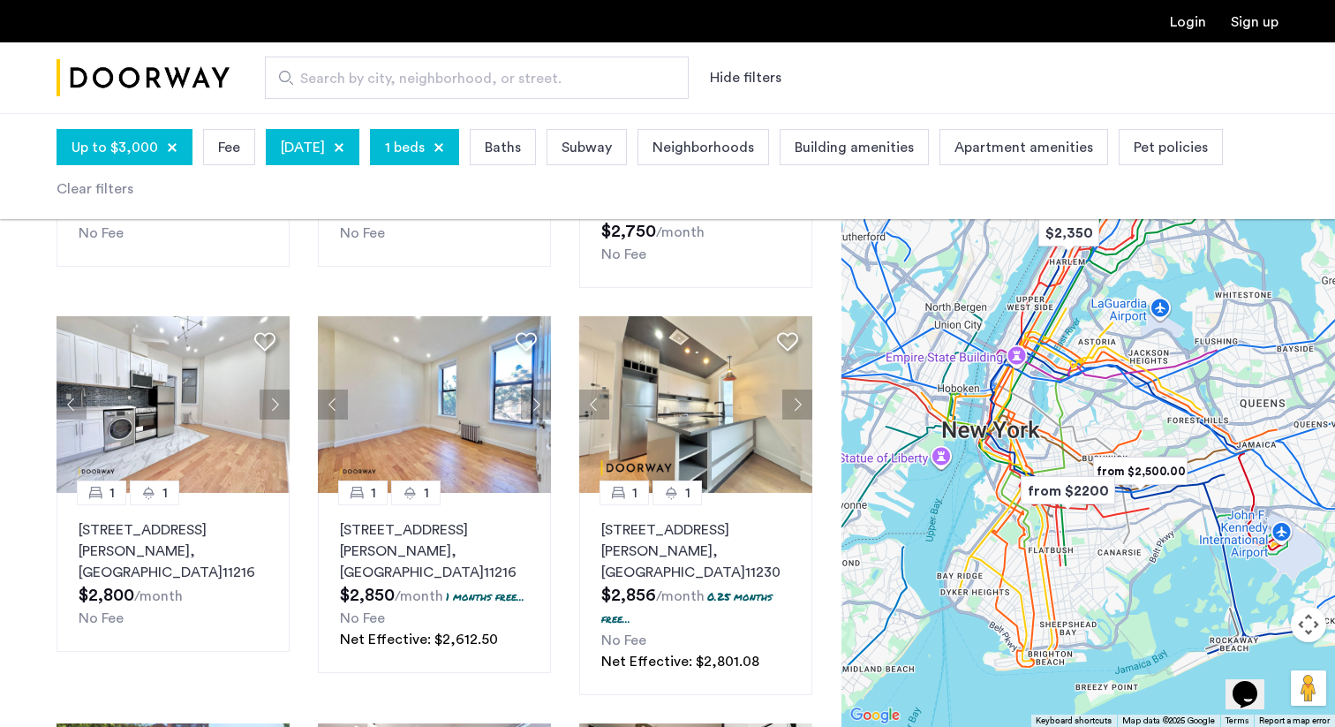
scroll to position [740, 0]
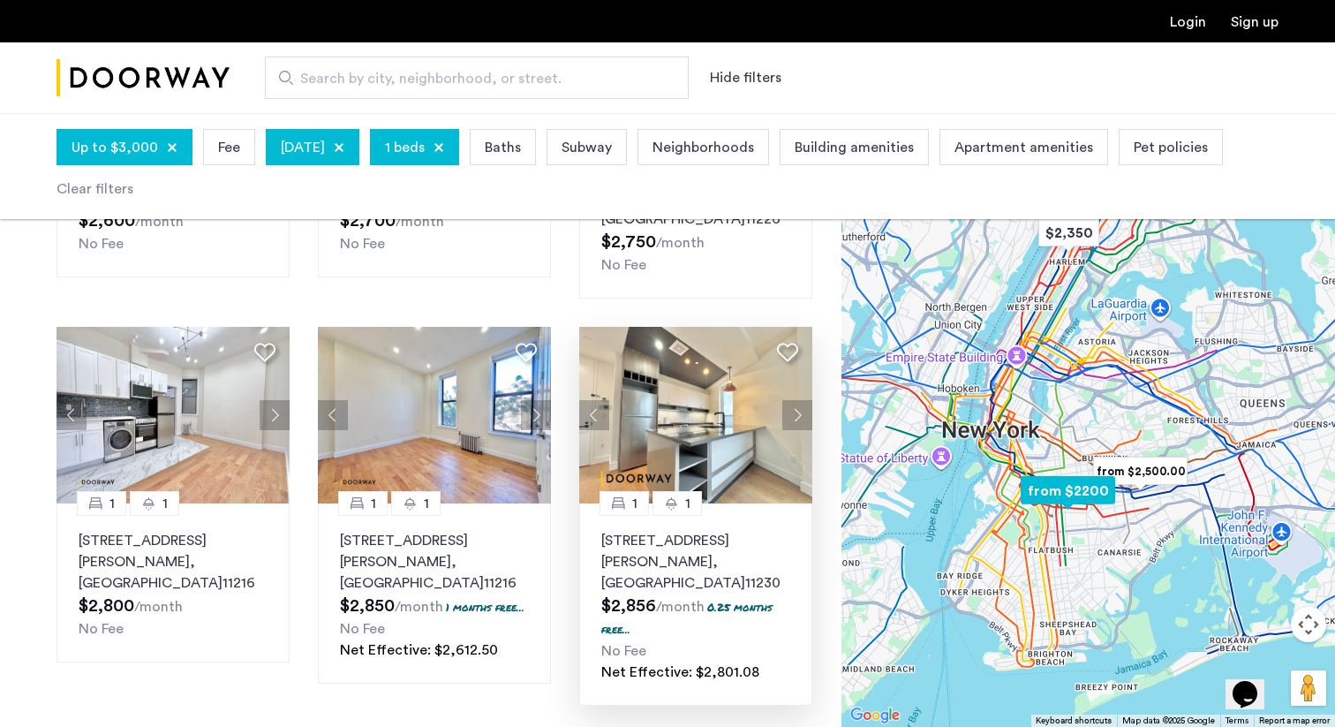
click at [796, 400] on button "Next apartment" at bounding box center [797, 415] width 30 height 30
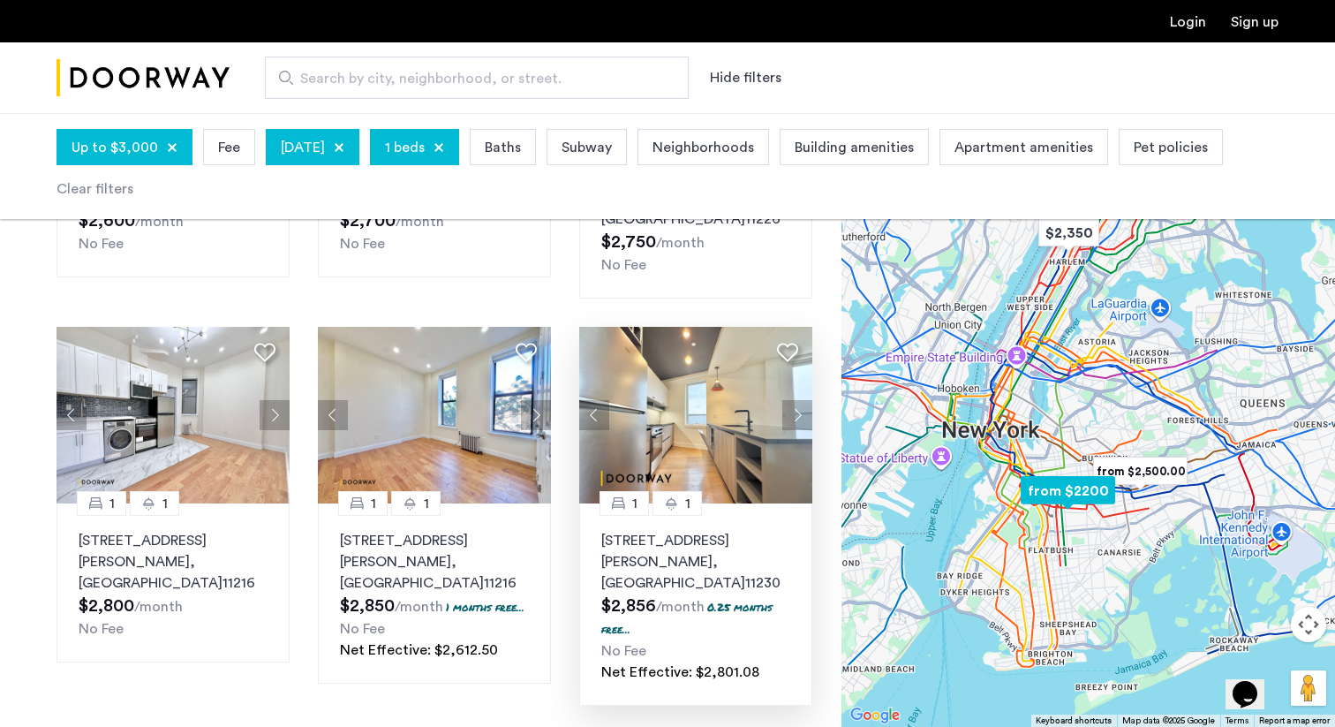
click at [796, 400] on button "Next apartment" at bounding box center [797, 415] width 30 height 30
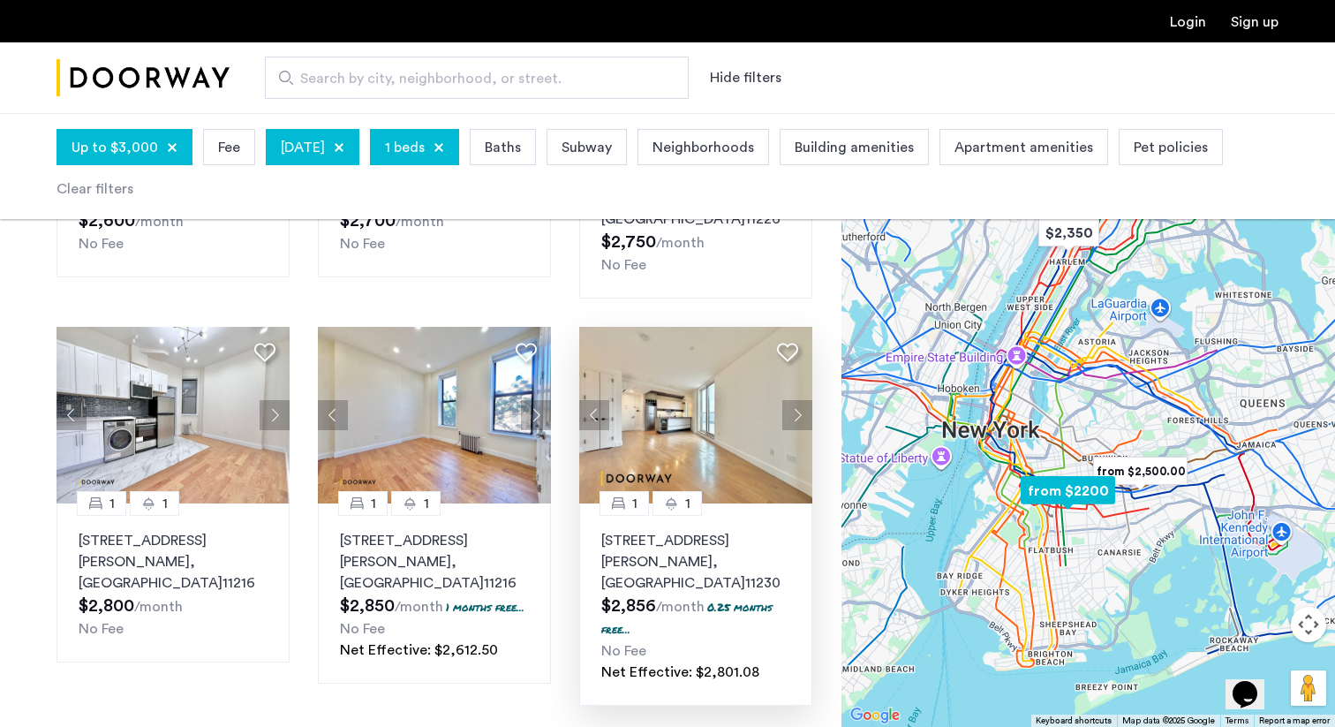
click at [796, 400] on button "Next apartment" at bounding box center [797, 415] width 30 height 30
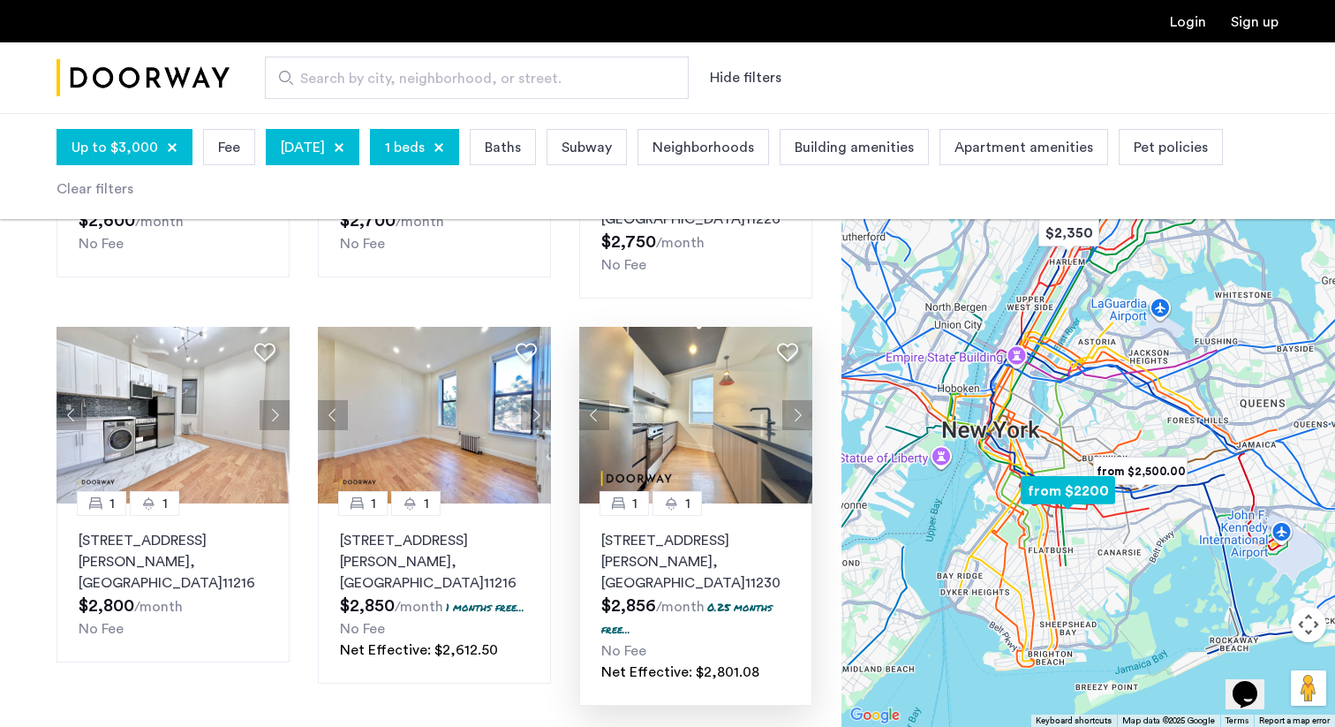
click at [796, 400] on button "Next apartment" at bounding box center [797, 415] width 30 height 30
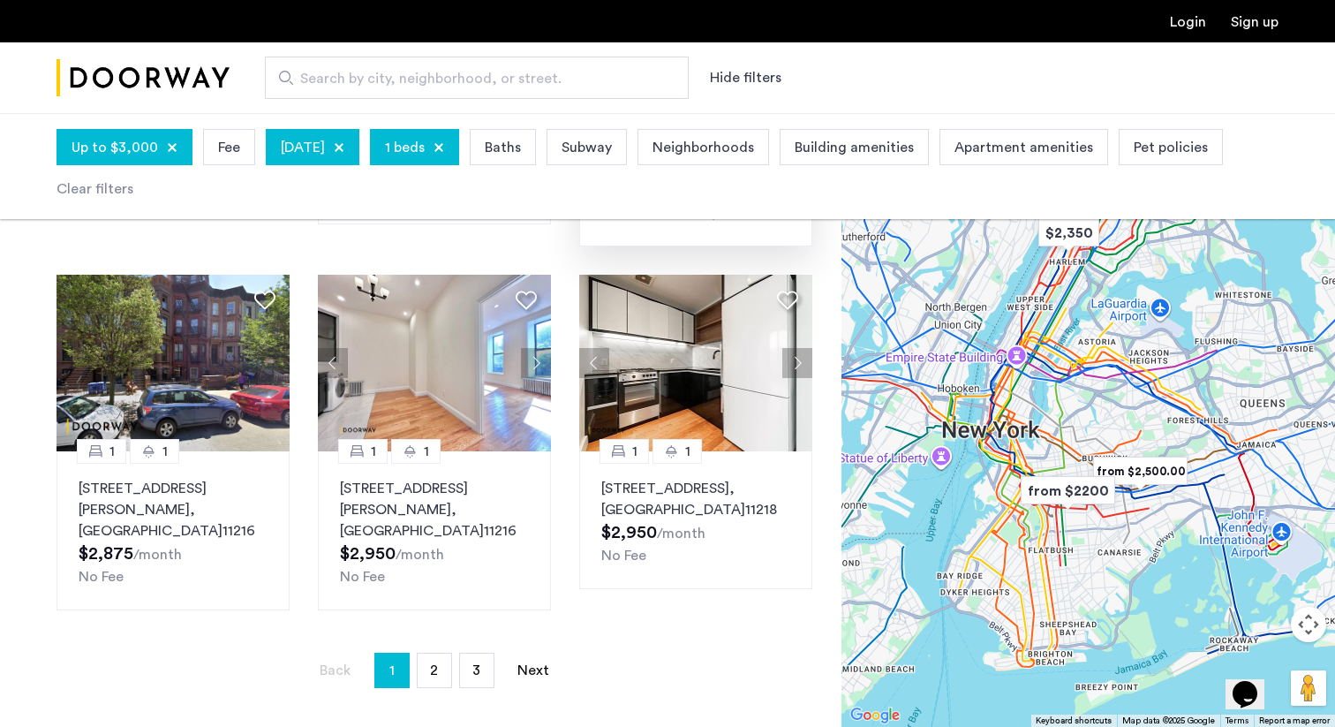
scroll to position [1196, 0]
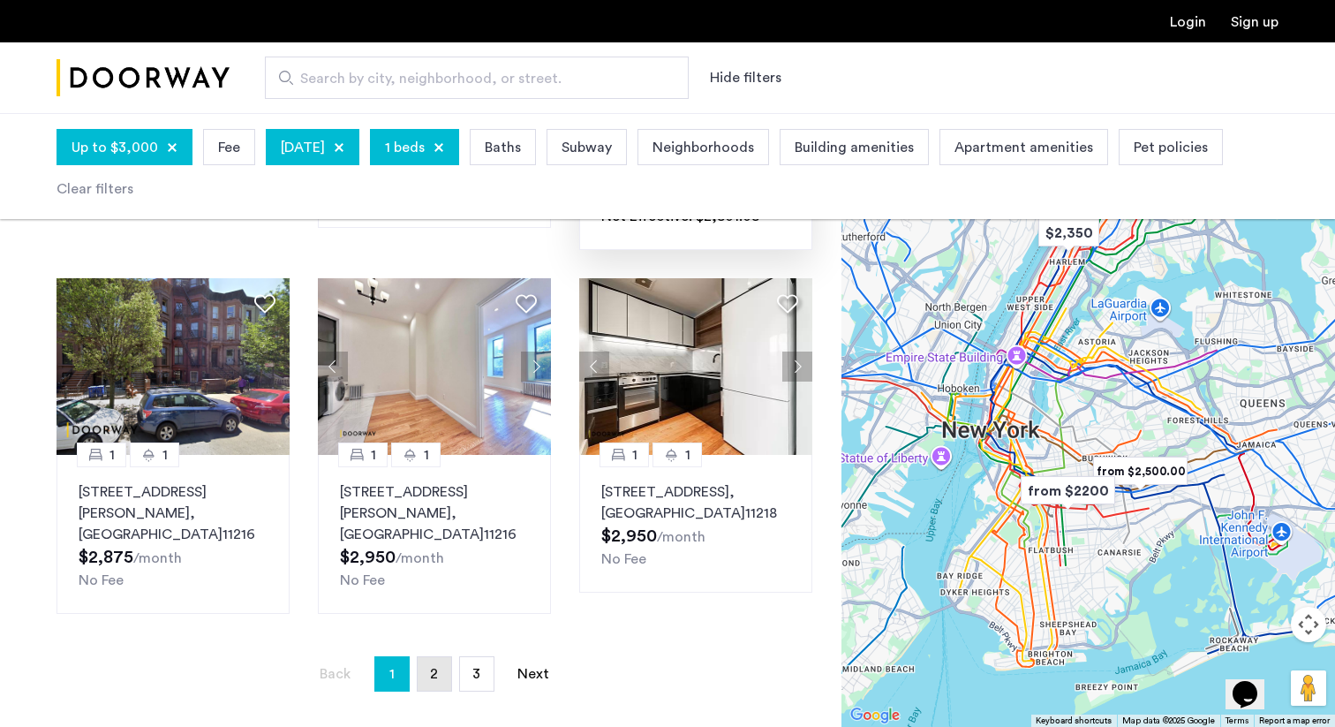
click at [433, 667] on span "2" at bounding box center [434, 674] width 8 height 14
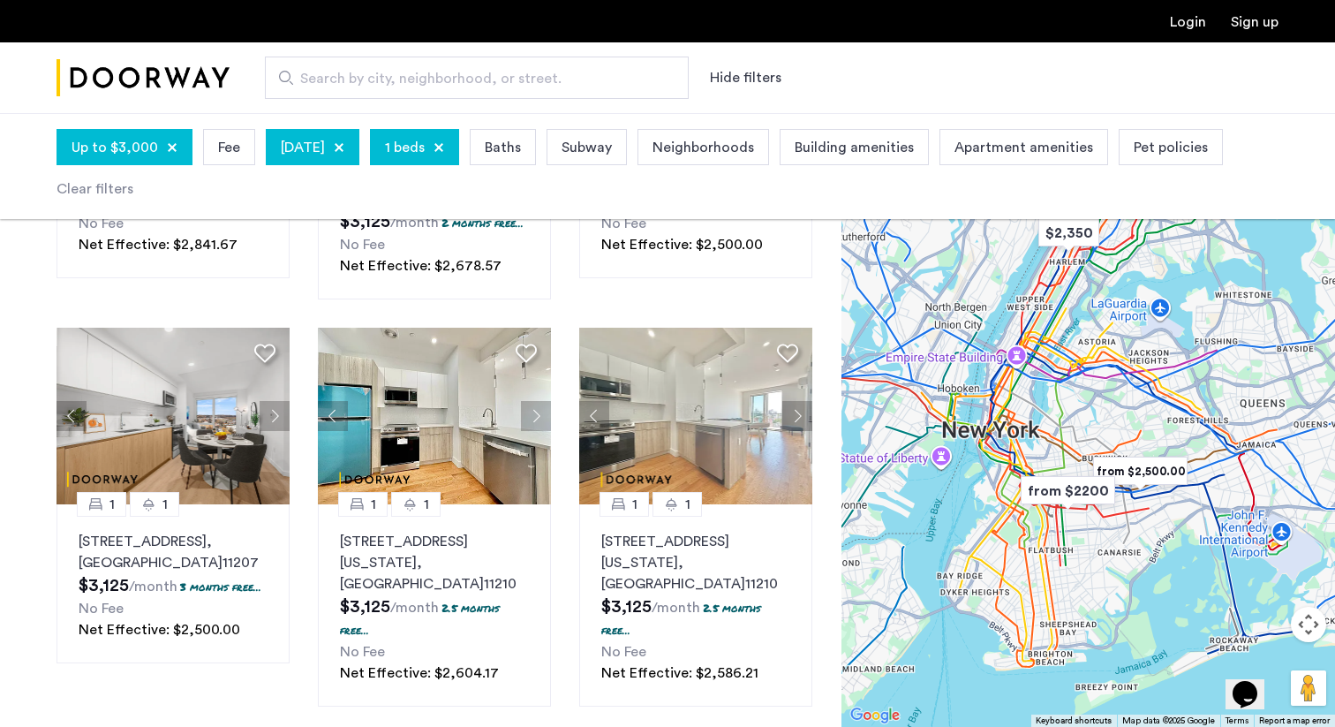
scroll to position [1145, 0]
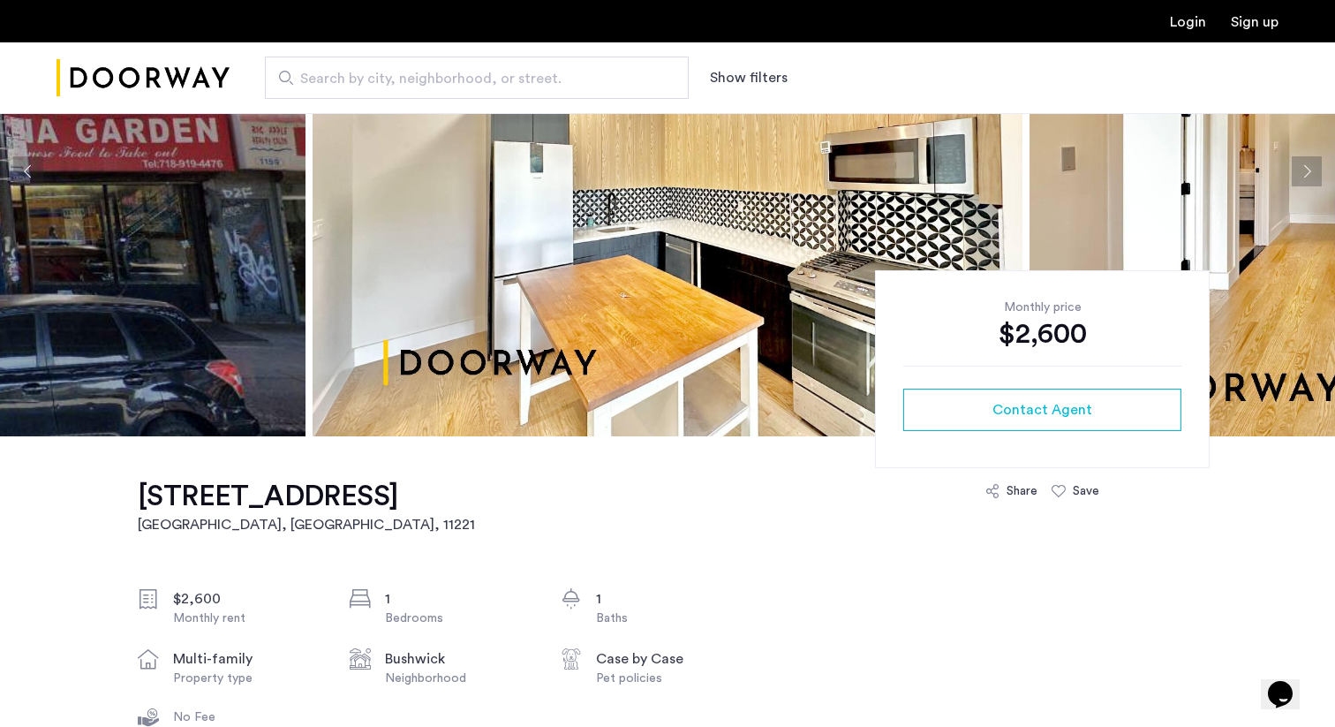
scroll to position [199, 0]
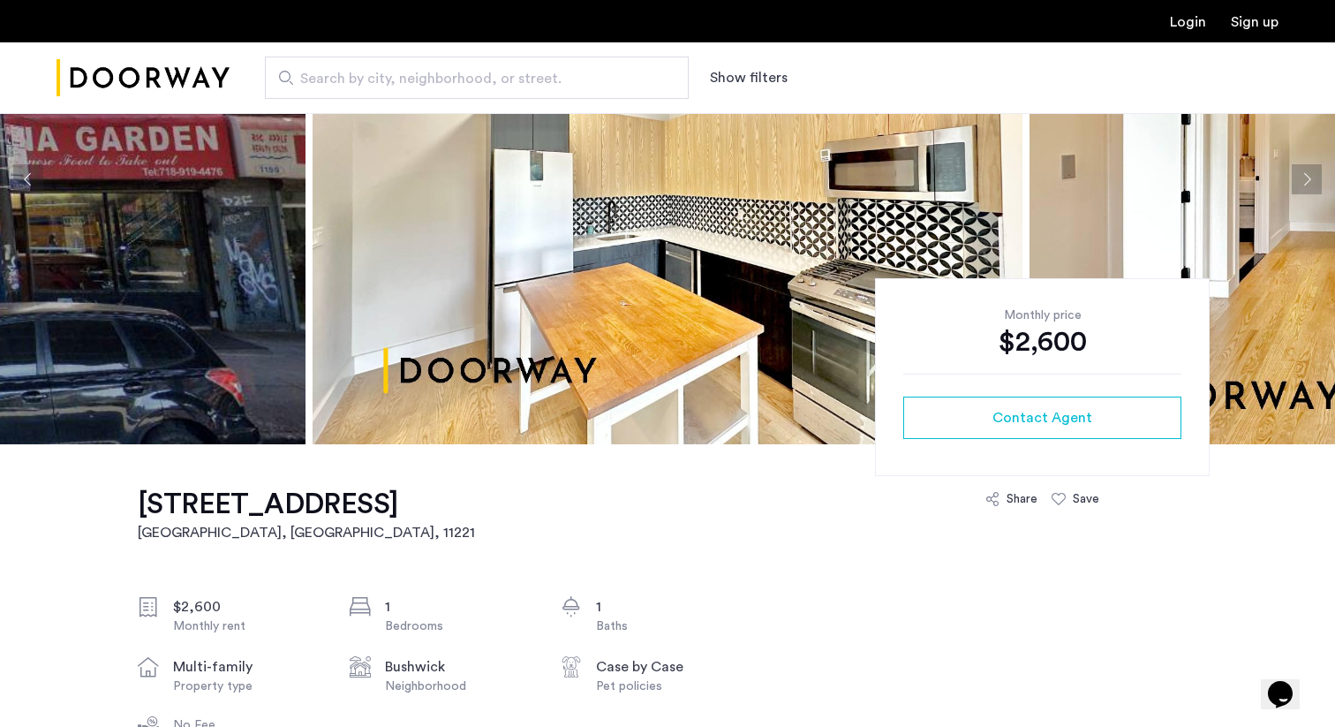
click at [507, 342] on img at bounding box center [668, 179] width 710 height 530
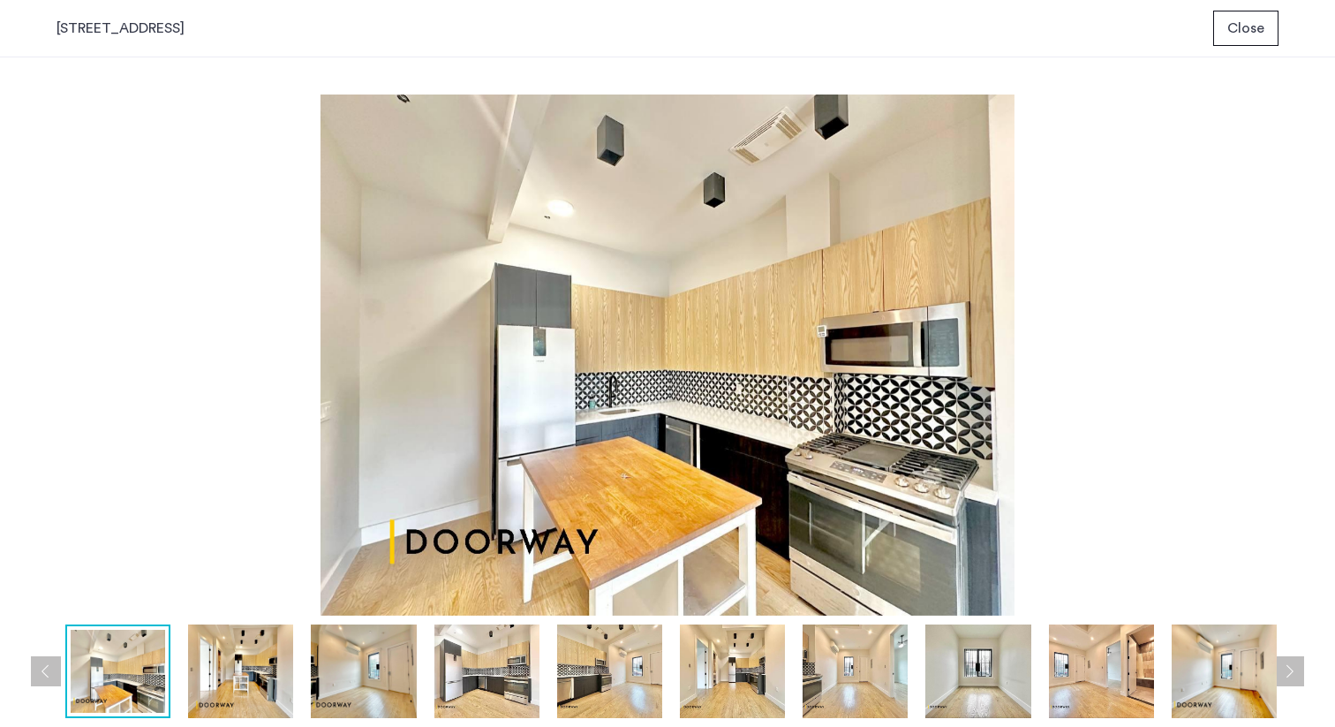
click at [1297, 672] on button "Next apartment" at bounding box center [1289, 671] width 30 height 30
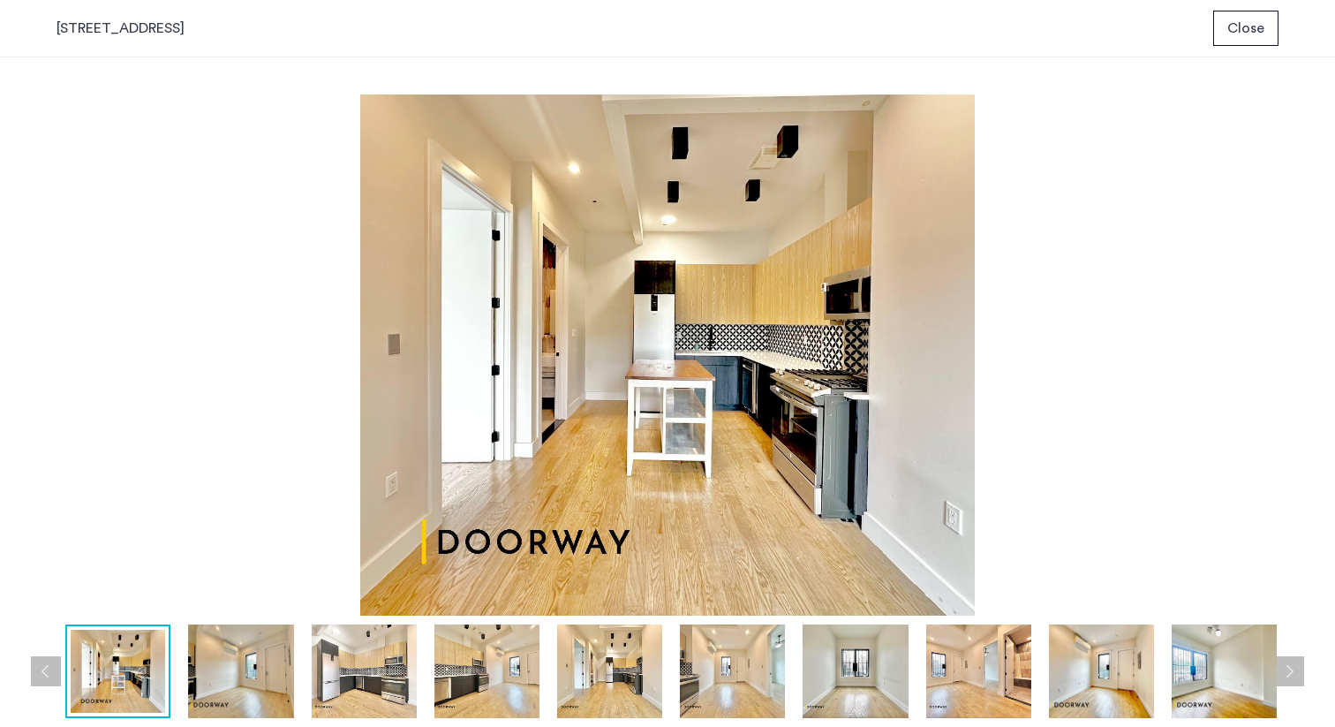
click at [1297, 672] on button "Next apartment" at bounding box center [1289, 671] width 30 height 30
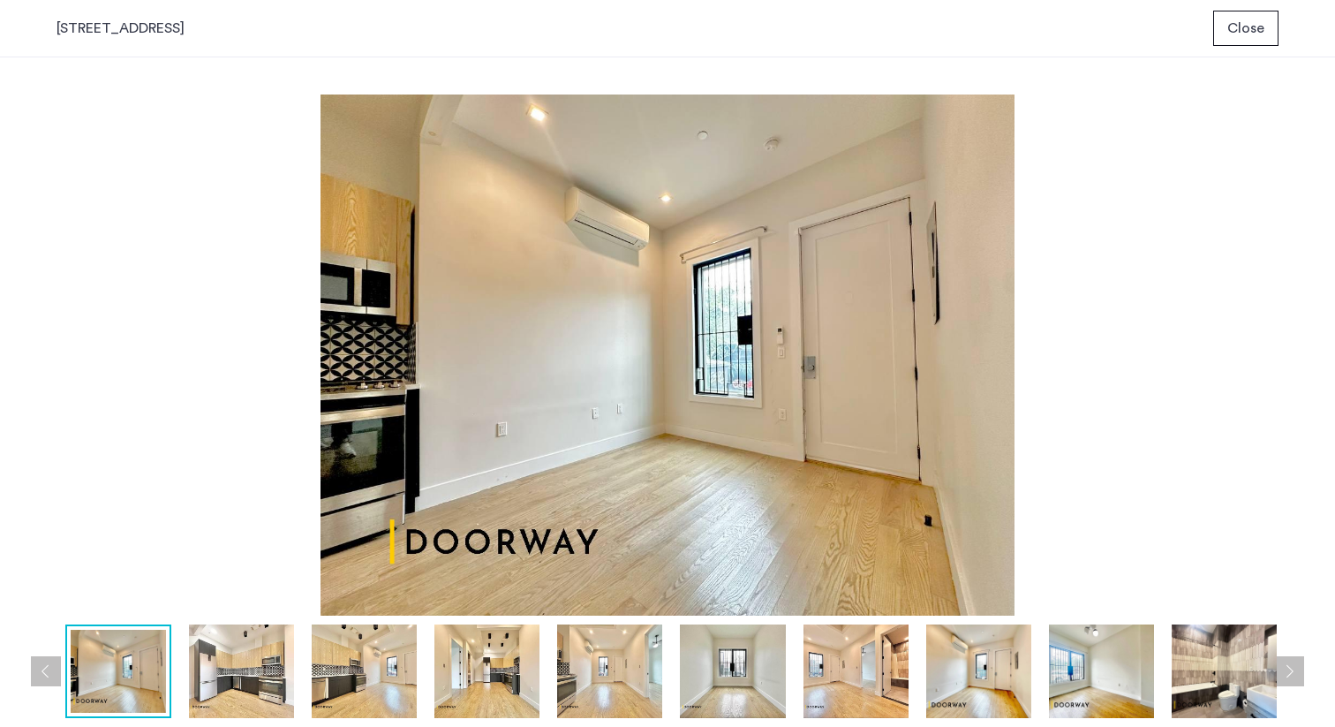
click at [1297, 672] on button "Next apartment" at bounding box center [1289, 671] width 30 height 30
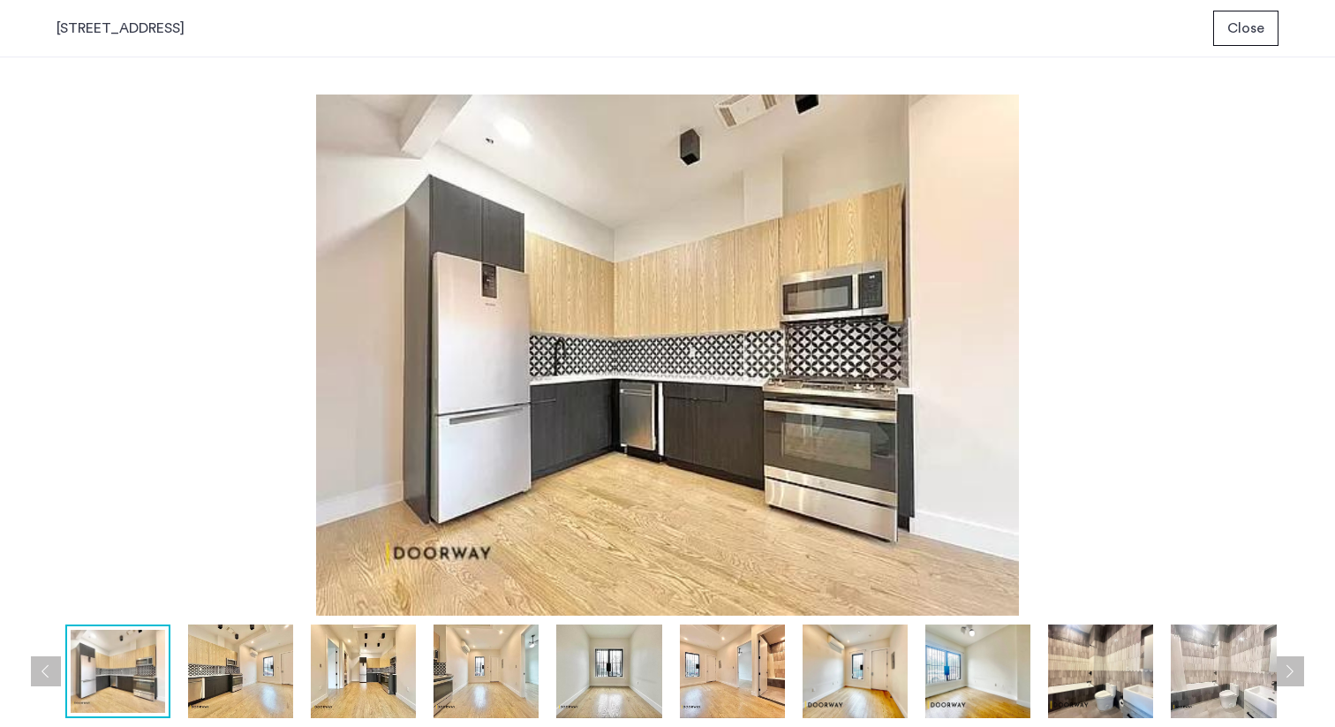
click at [1297, 672] on button "Next apartment" at bounding box center [1289, 671] width 30 height 30
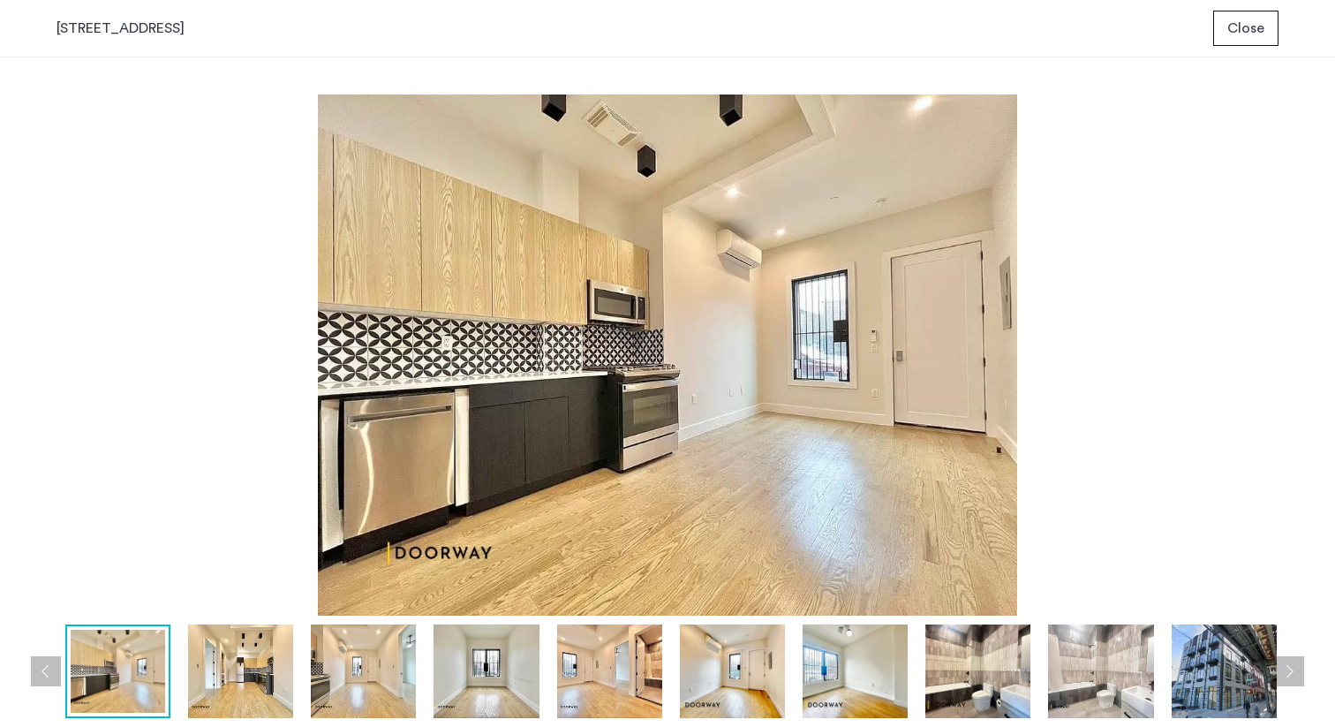
click at [1297, 672] on button "Next apartment" at bounding box center [1289, 671] width 30 height 30
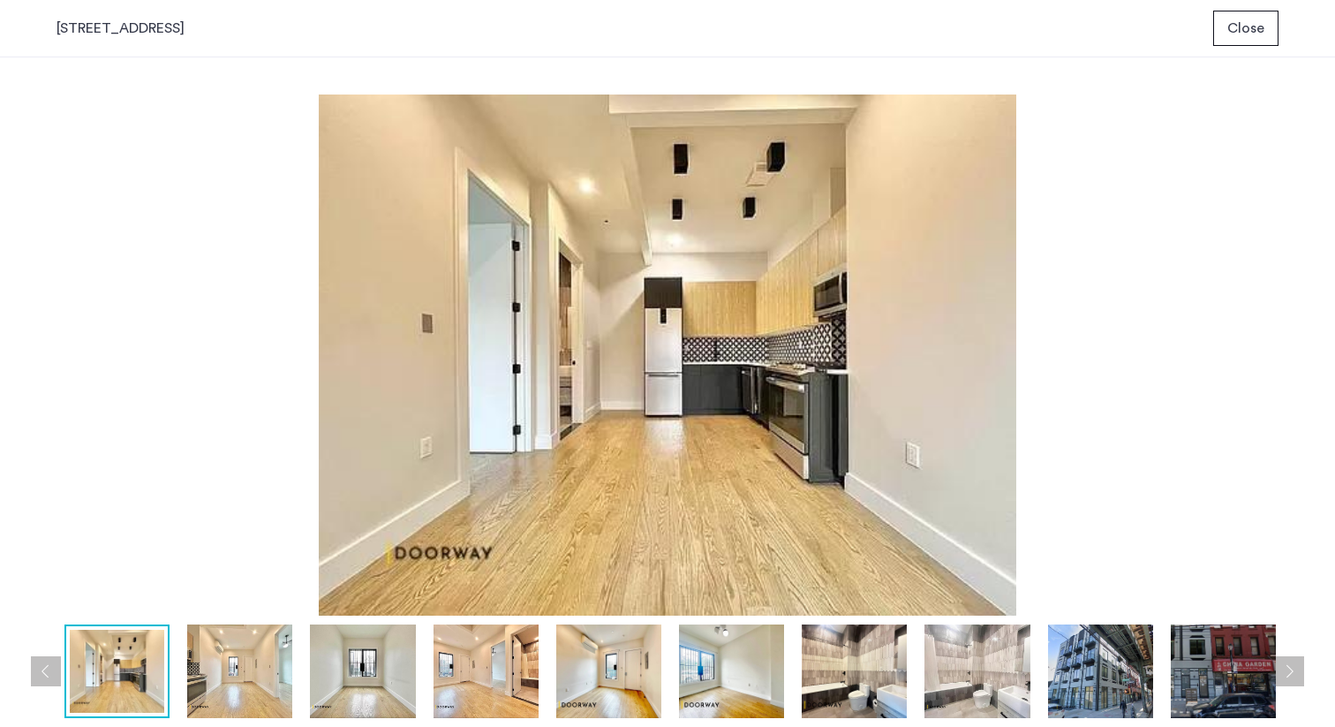
click at [1297, 672] on button "Next apartment" at bounding box center [1289, 671] width 30 height 30
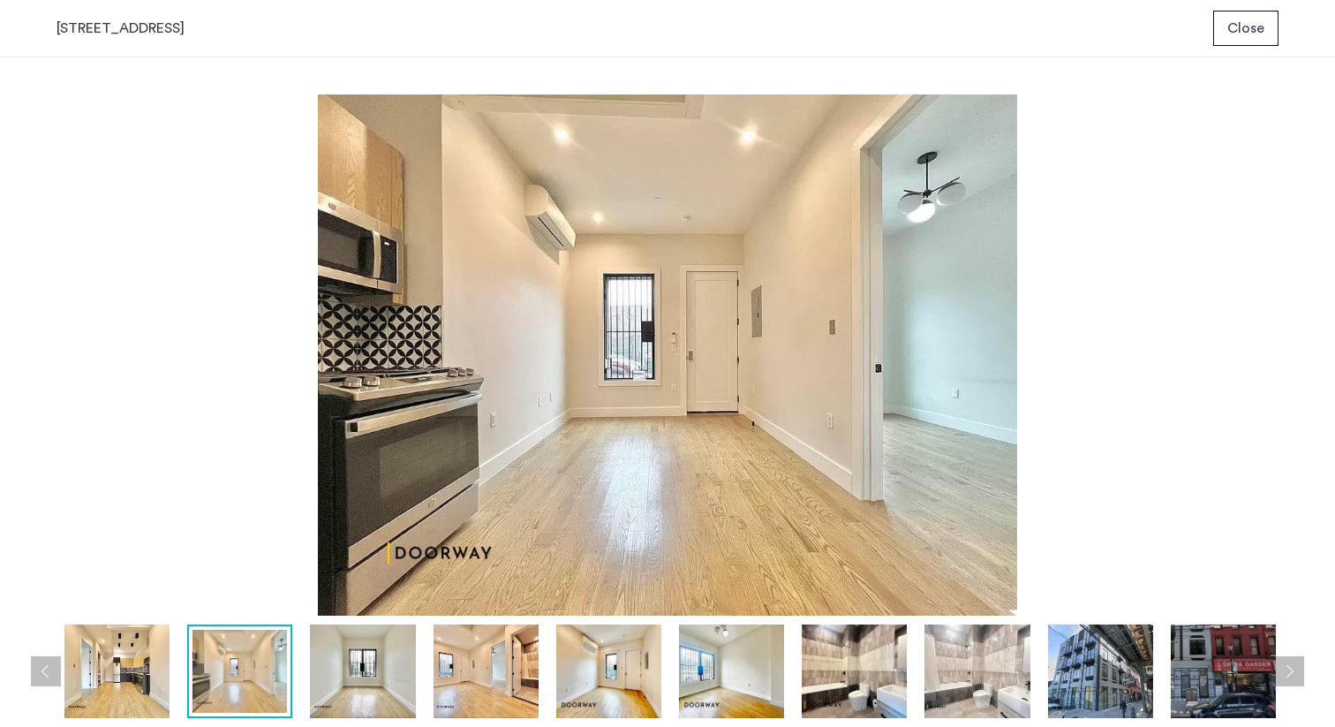
click at [1297, 672] on button "Next apartment" at bounding box center [1289, 671] width 30 height 30
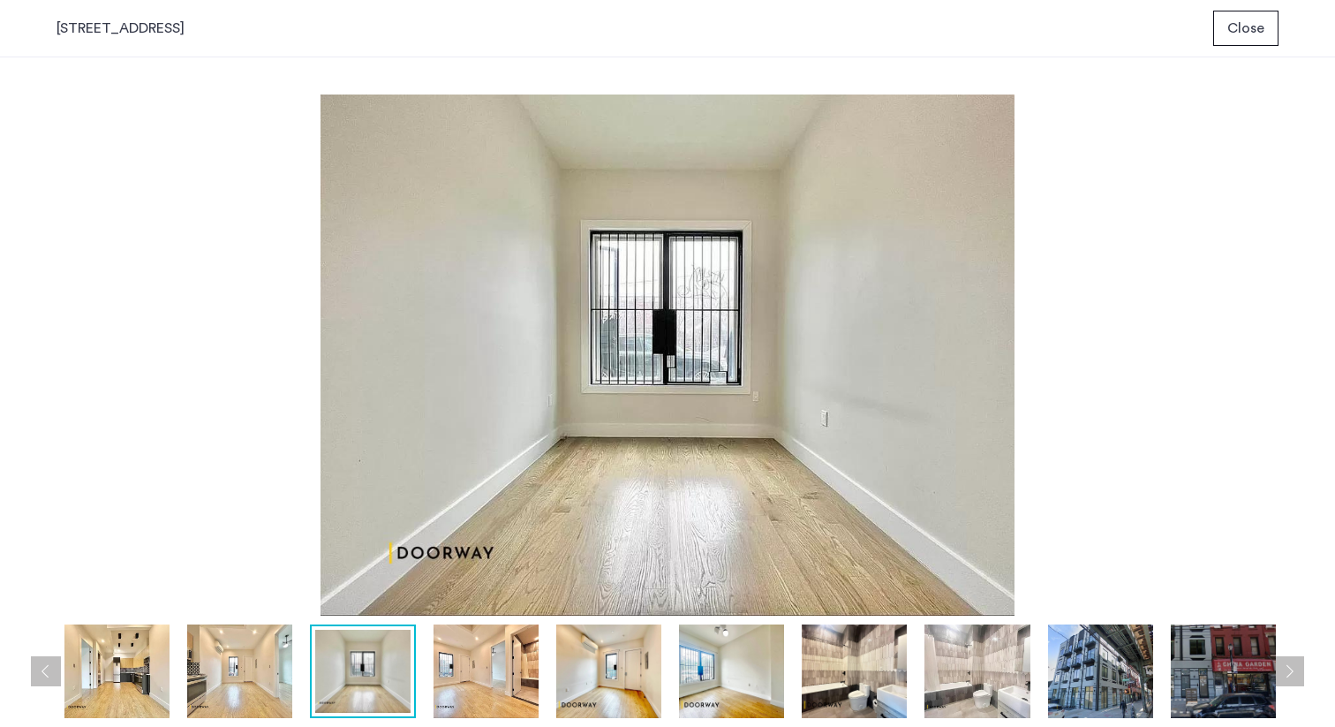
click at [1297, 672] on button "Next apartment" at bounding box center [1289, 671] width 30 height 30
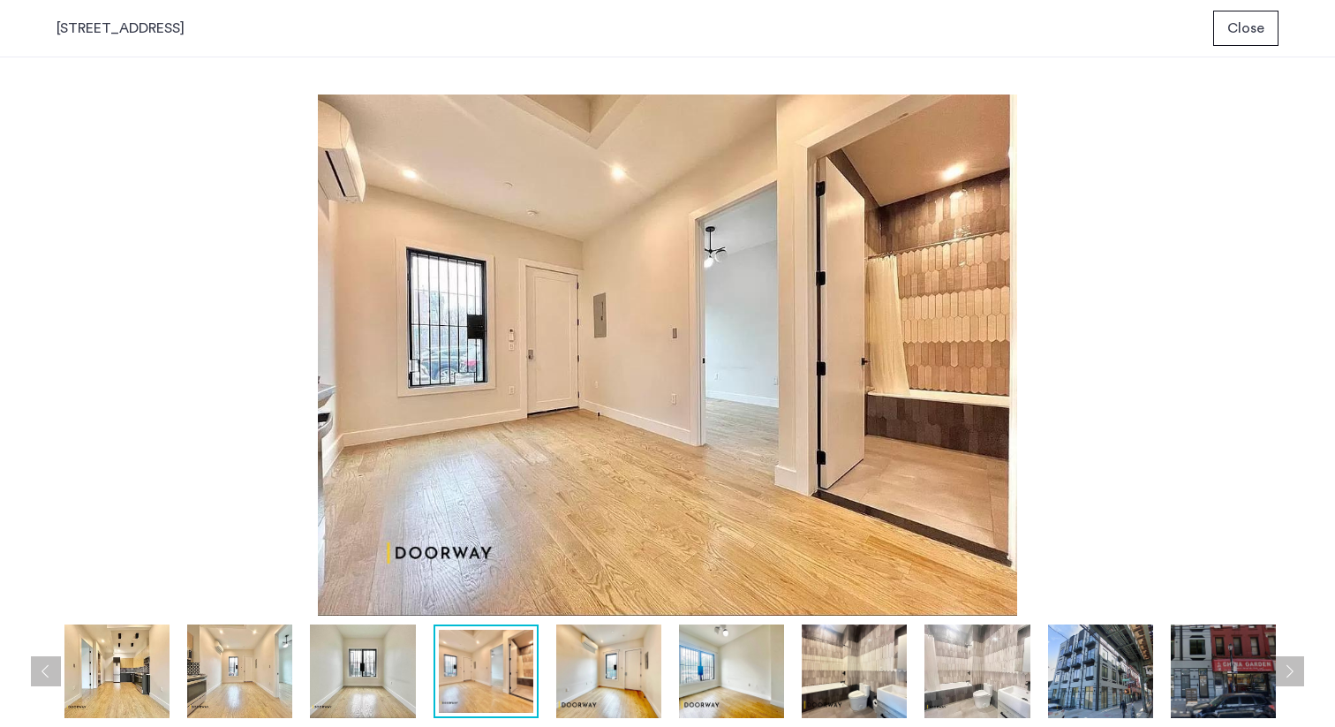
click at [1297, 672] on button "Next apartment" at bounding box center [1289, 671] width 30 height 30
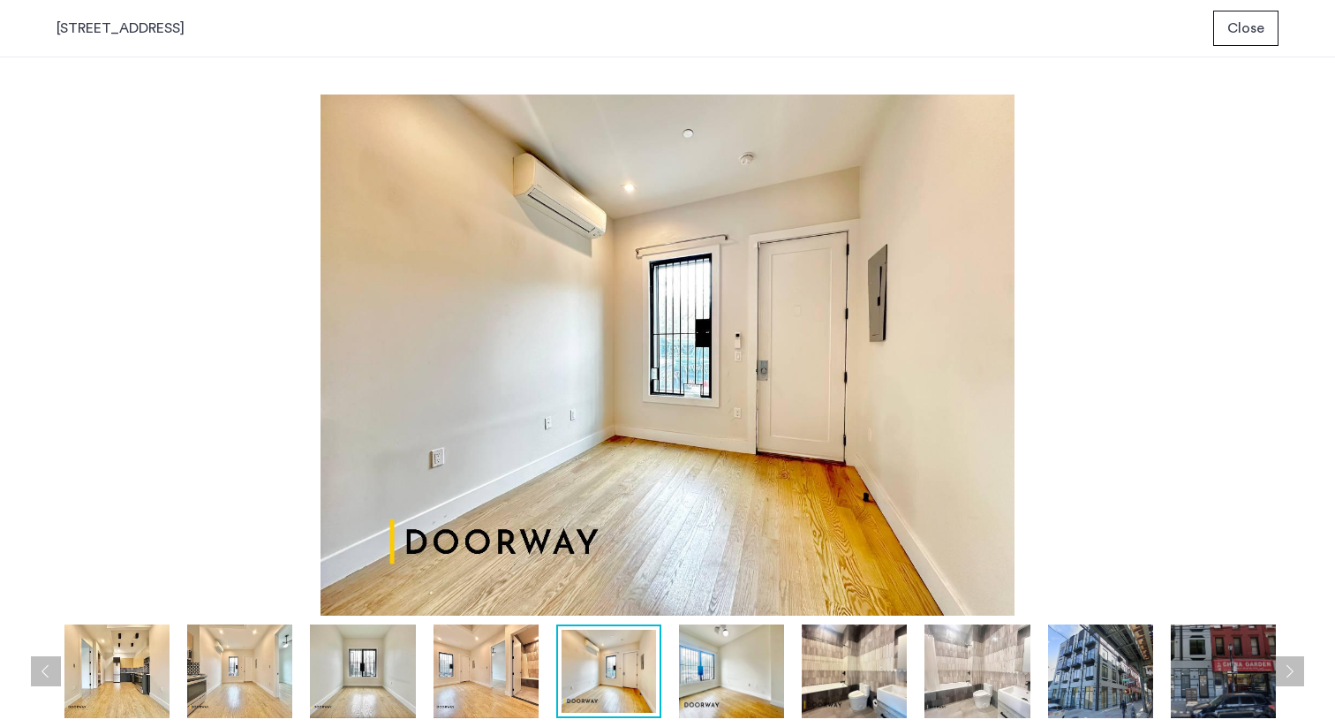
click at [1297, 672] on button "Next apartment" at bounding box center [1289, 671] width 30 height 30
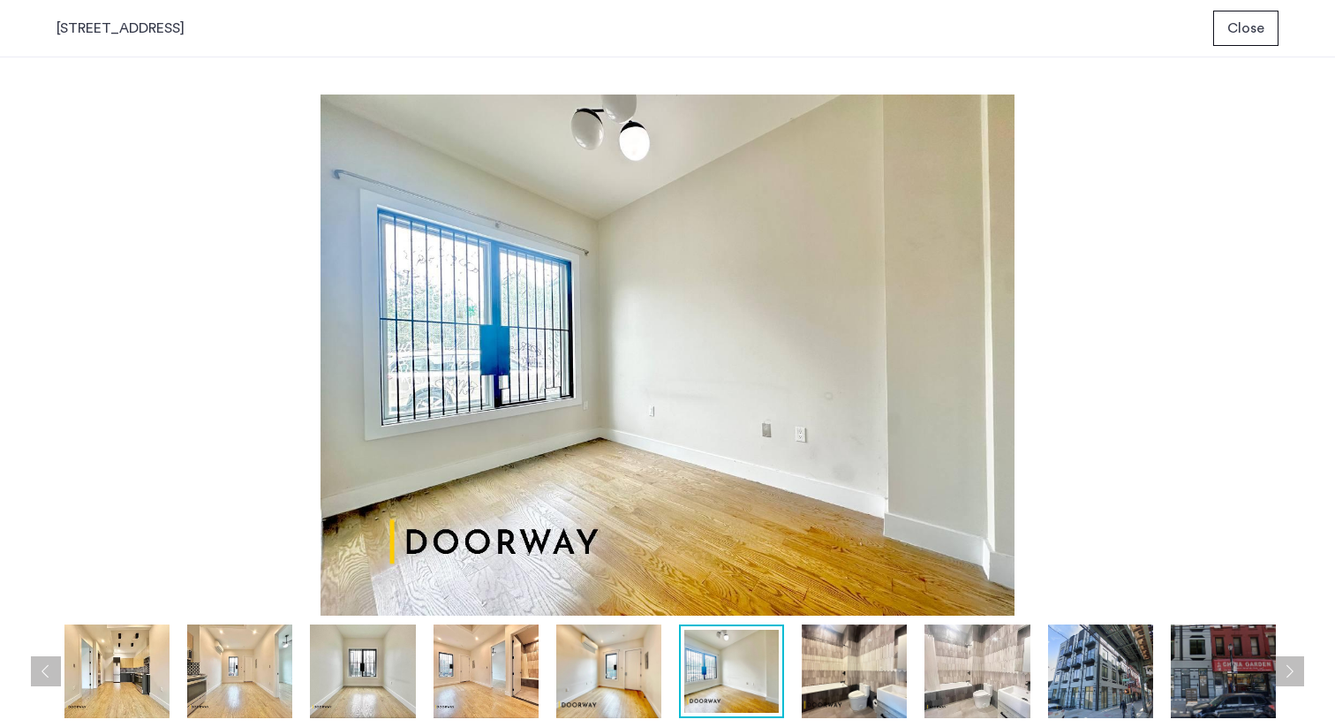
click at [1270, 38] on button "Close" at bounding box center [1245, 28] width 65 height 35
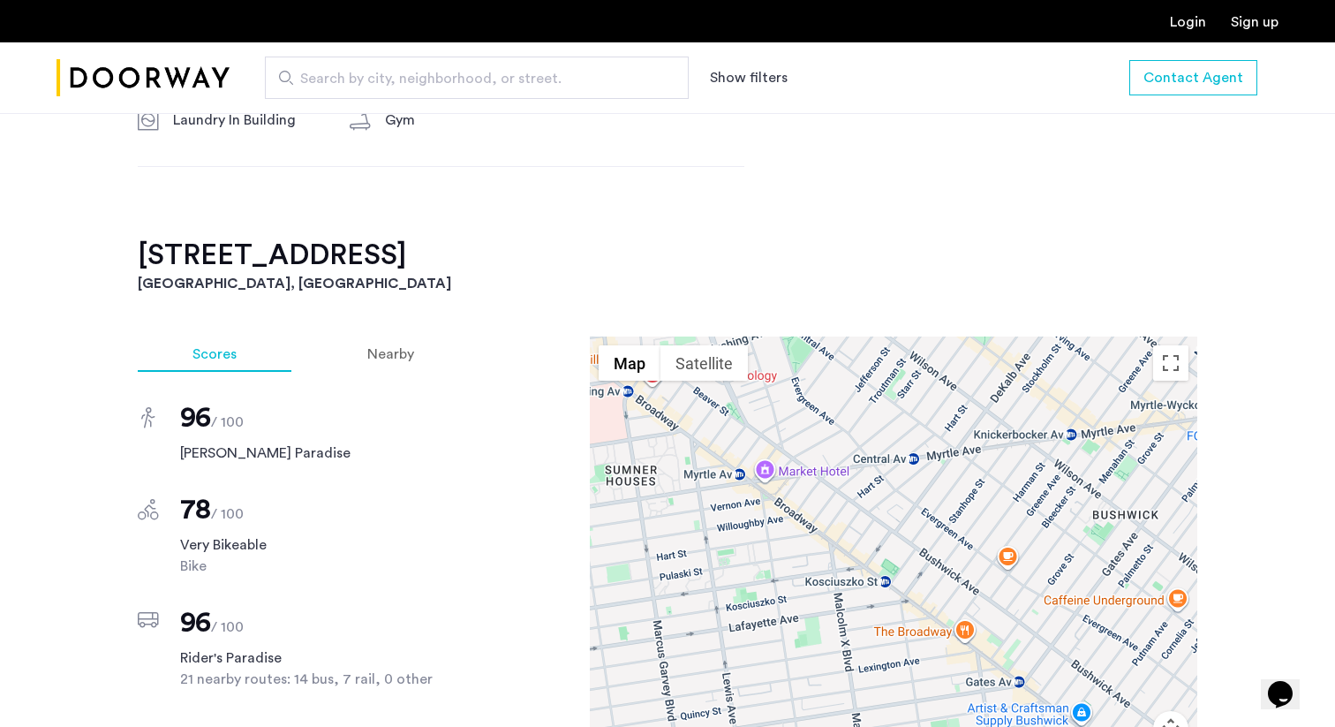
scroll to position [1425, 0]
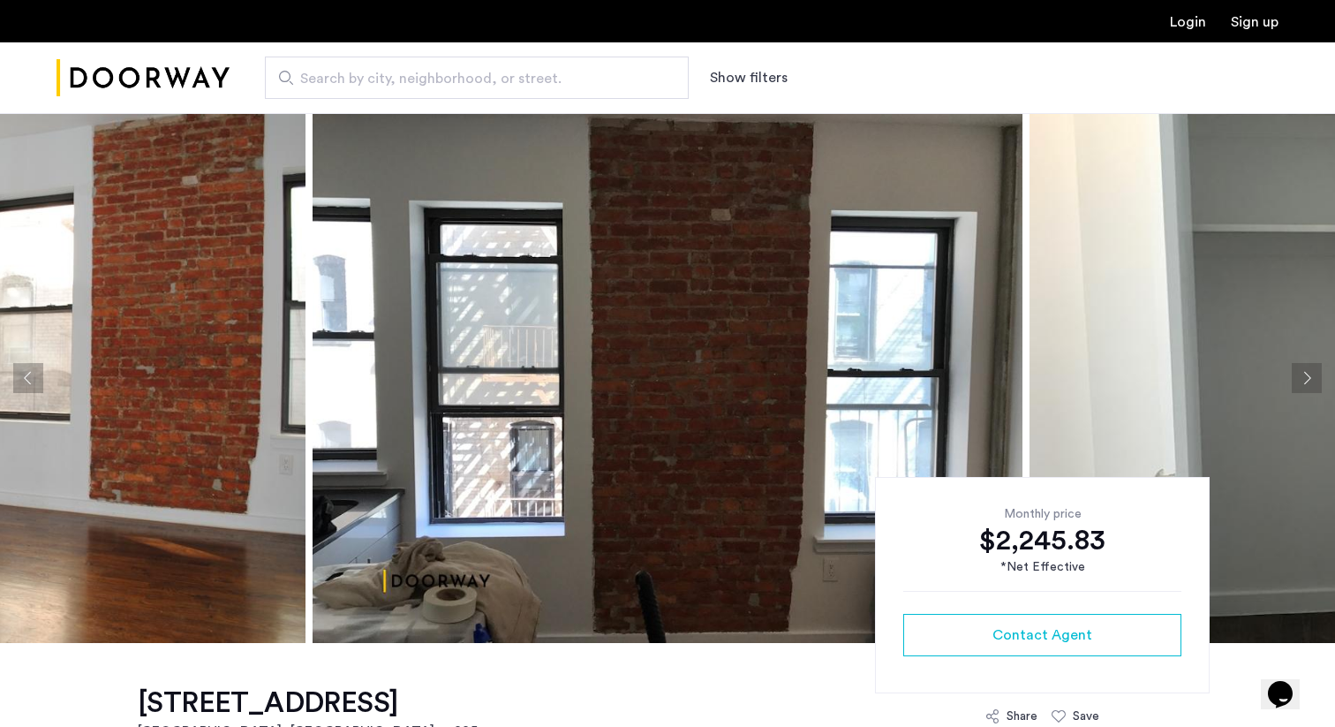
click at [1316, 380] on button "Next apartment" at bounding box center [1307, 378] width 30 height 30
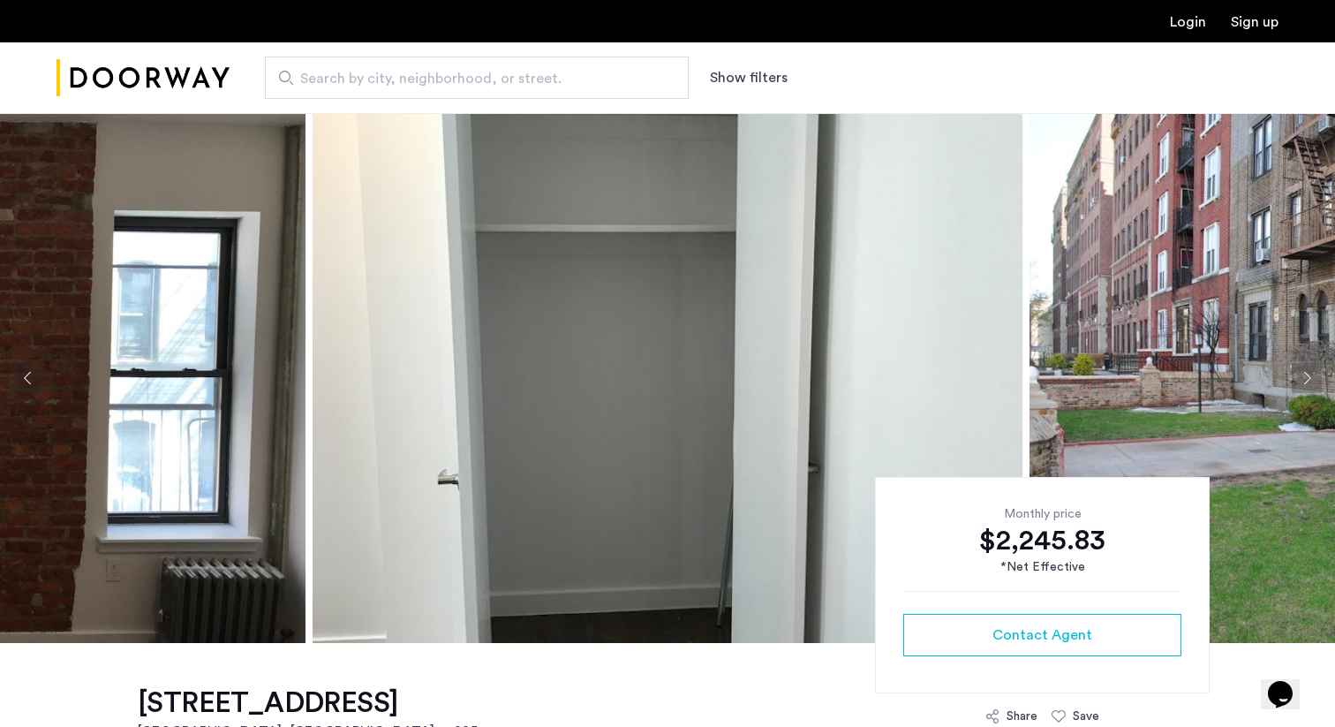
click at [1308, 374] on button "Next apartment" at bounding box center [1307, 378] width 30 height 30
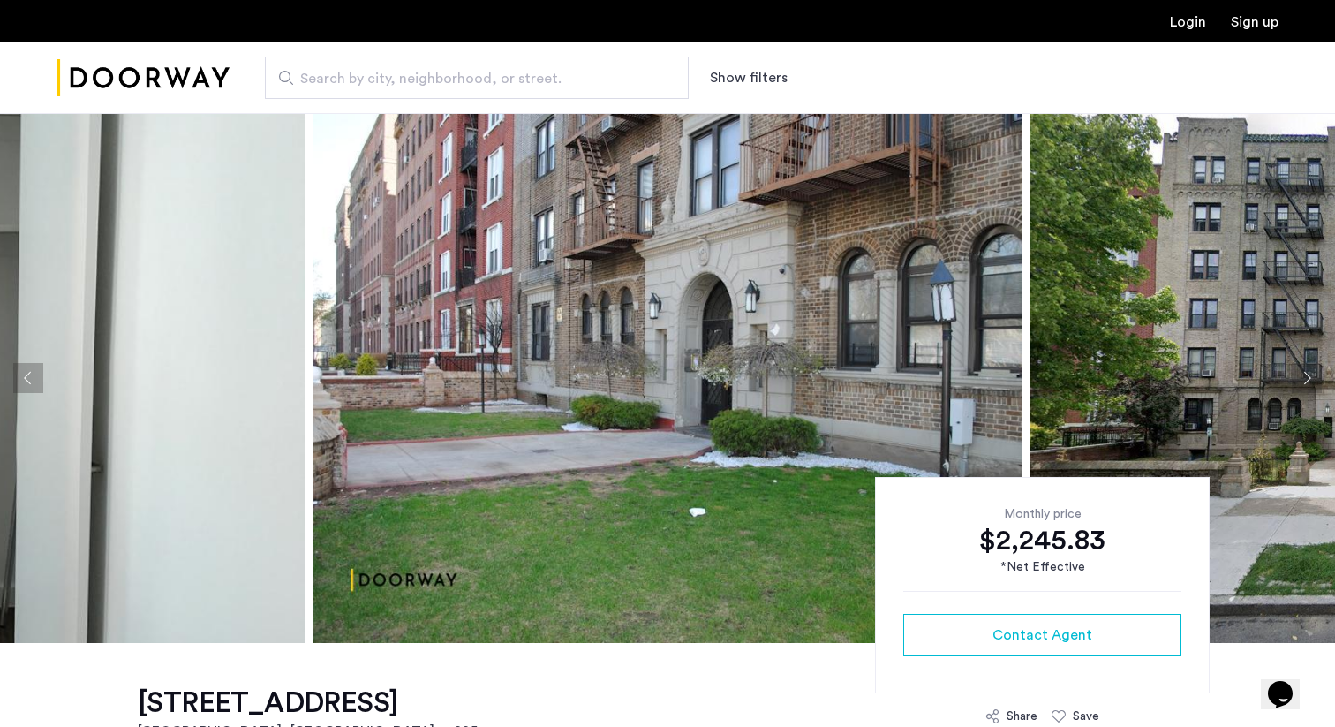
click at [1308, 376] on button "Next apartment" at bounding box center [1307, 378] width 30 height 30
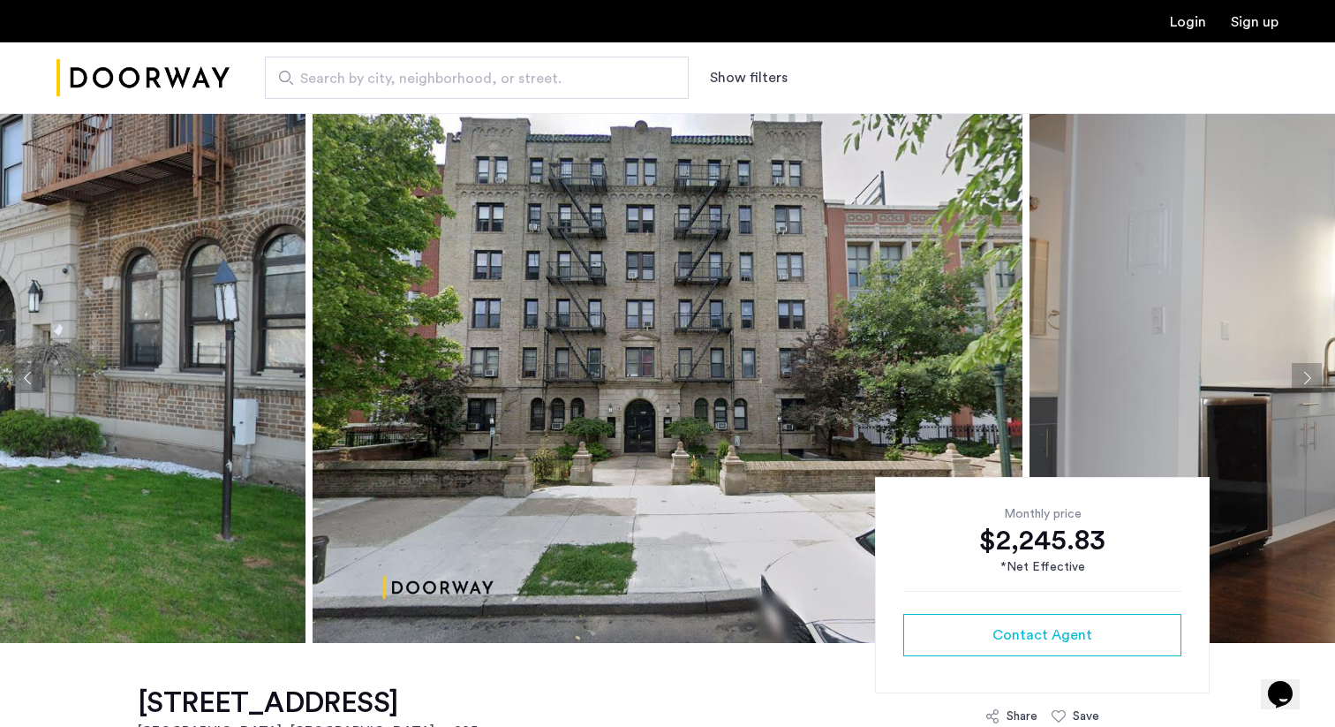
click at [1308, 376] on button "Next apartment" at bounding box center [1307, 378] width 30 height 30
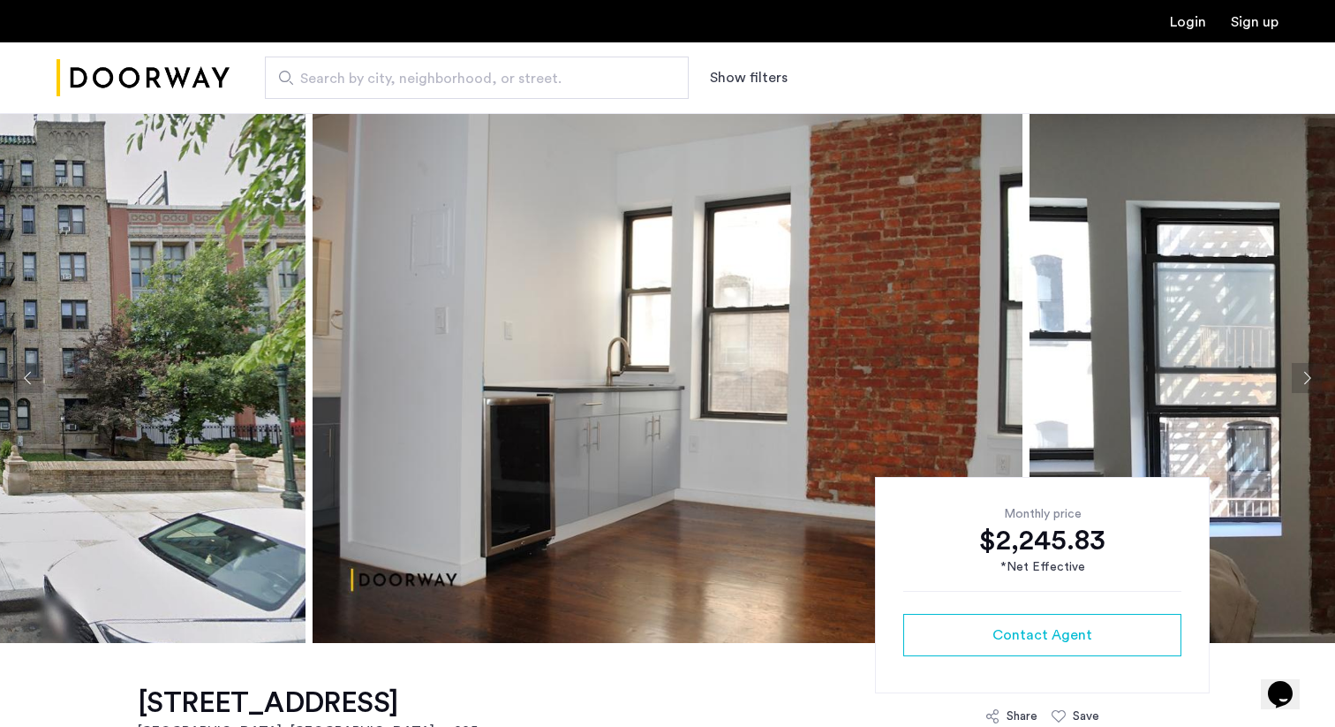
click at [1308, 376] on button "Next apartment" at bounding box center [1307, 378] width 30 height 30
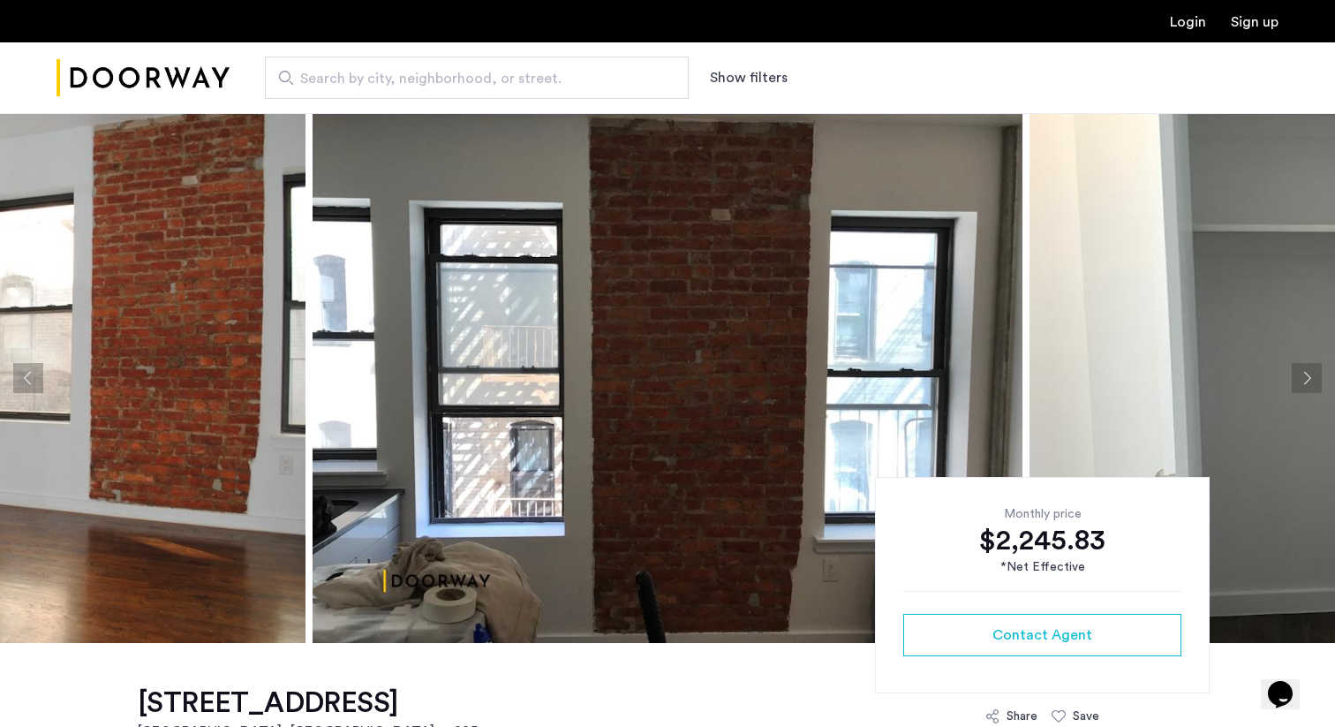
click at [1308, 376] on button "Next apartment" at bounding box center [1307, 378] width 30 height 30
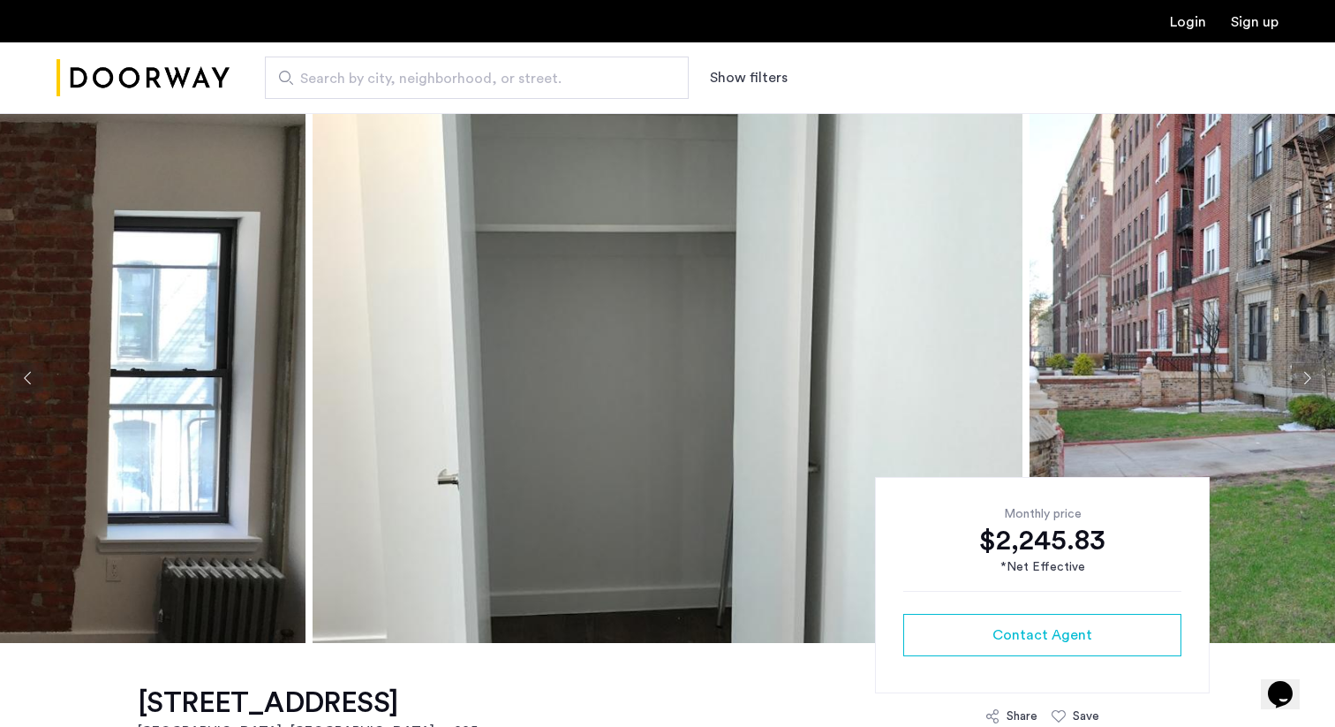
click at [1308, 376] on button "Next apartment" at bounding box center [1307, 378] width 30 height 30
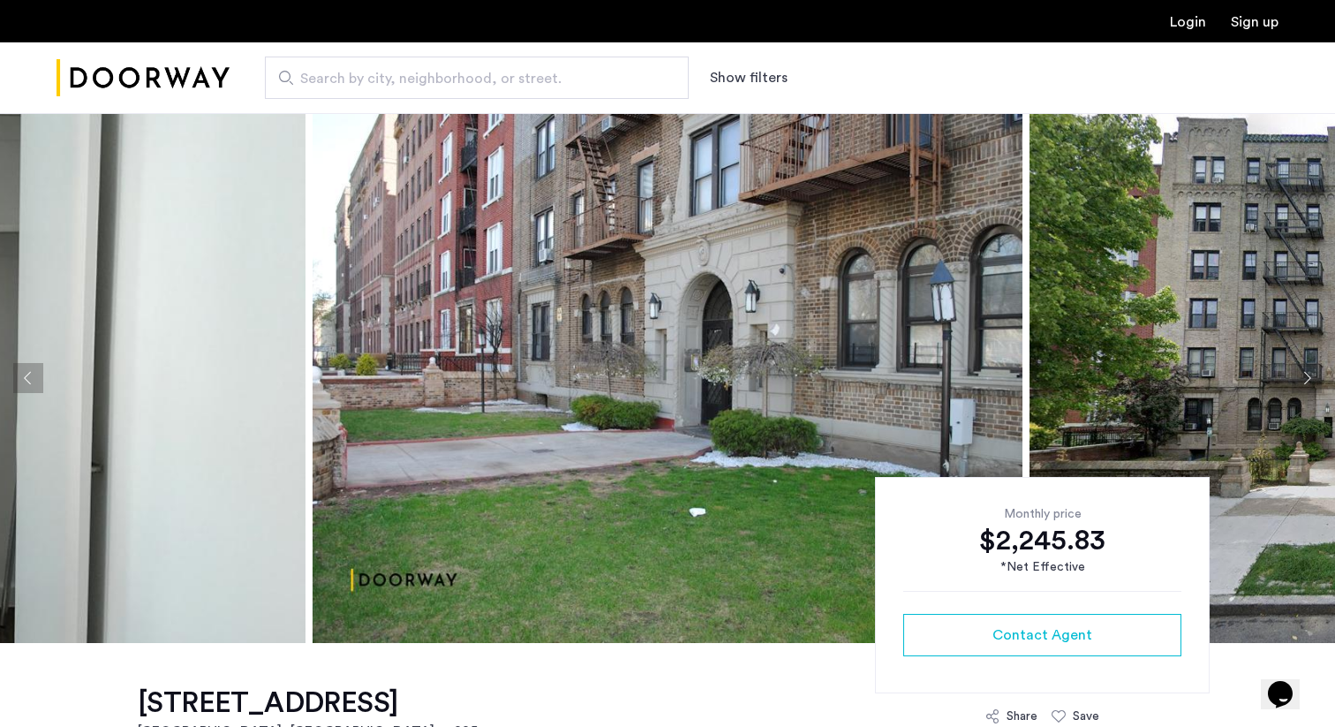
click at [1308, 376] on button "Next apartment" at bounding box center [1307, 378] width 30 height 30
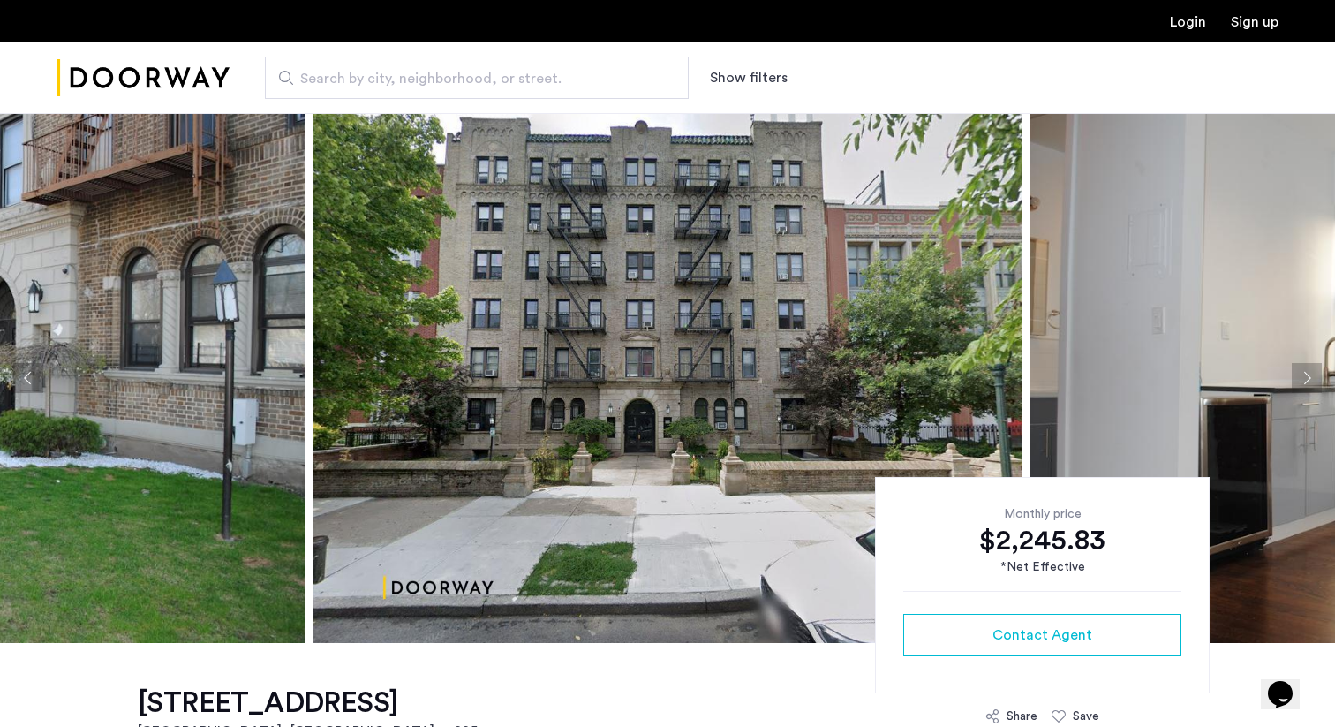
click at [1308, 376] on button "Next apartment" at bounding box center [1307, 378] width 30 height 30
